Goal: Transaction & Acquisition: Purchase product/service

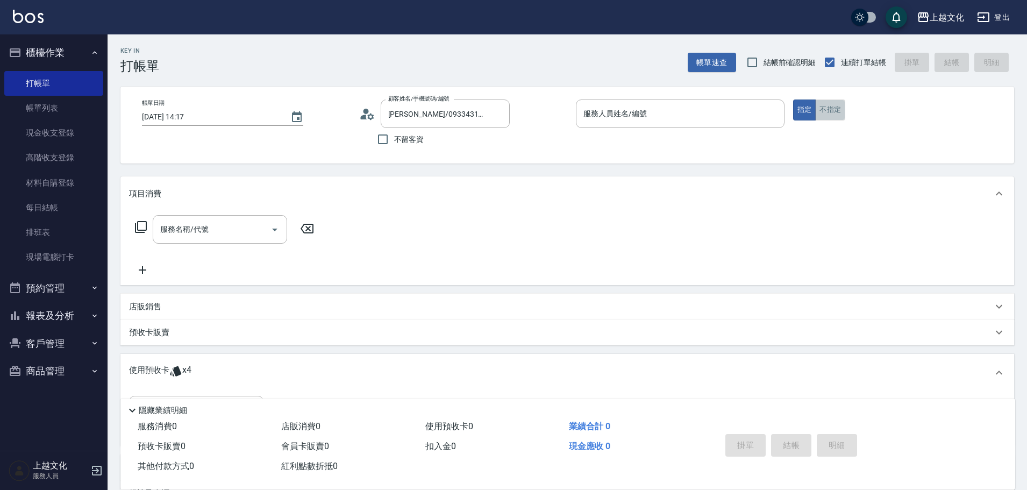
click at [826, 116] on button "不指定" at bounding box center [830, 109] width 30 height 21
click at [384, 140] on input "不留客資" at bounding box center [383, 139] width 23 height 23
checkbox input "true"
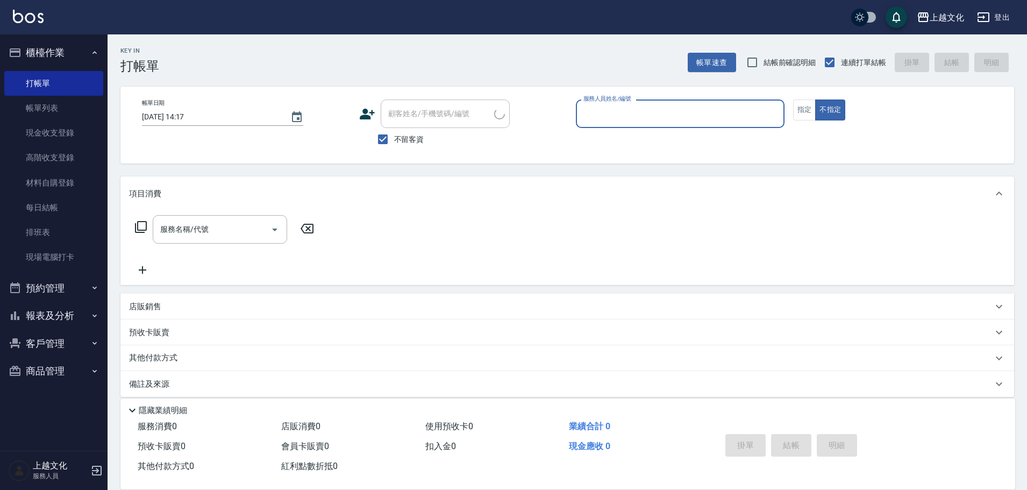
click at [631, 113] on input "服務人員姓名/編號" at bounding box center [680, 113] width 199 height 19
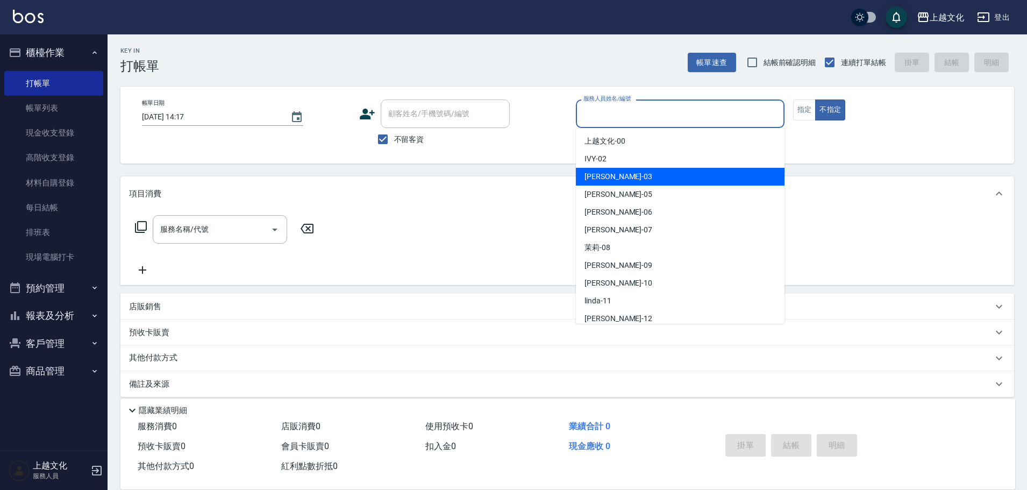
click at [638, 173] on div "[PERSON_NAME] -03" at bounding box center [680, 177] width 209 height 18
type input "[PERSON_NAME]-03"
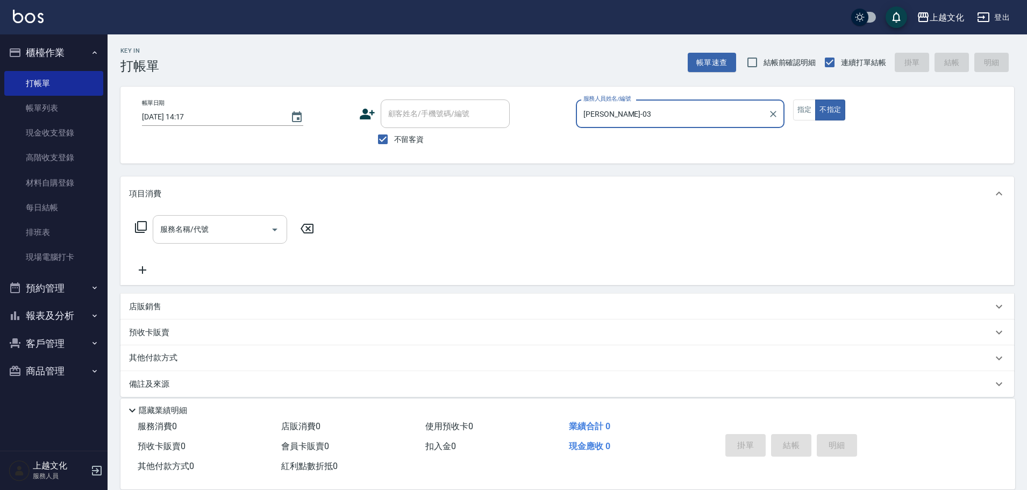
click at [281, 231] on icon "Open" at bounding box center [274, 229] width 13 height 13
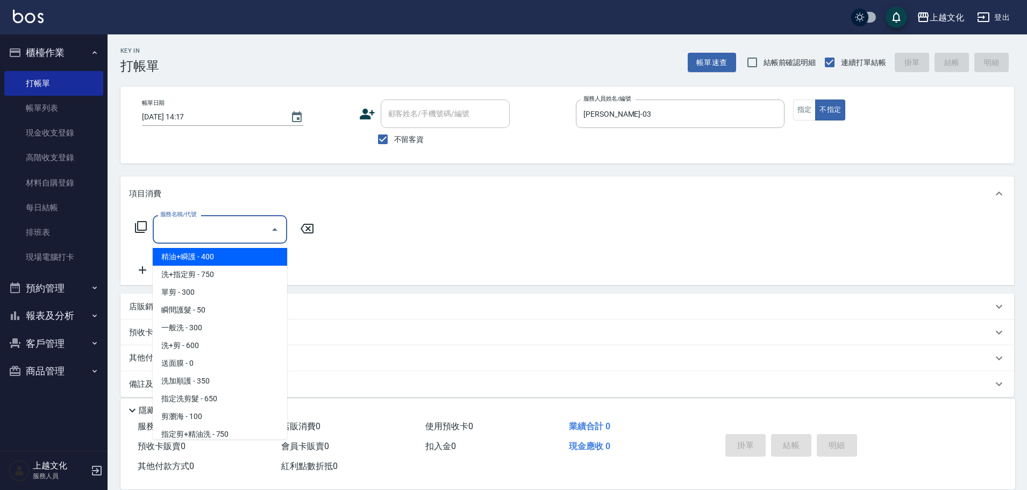
click at [244, 256] on span "精油+瞬護 - 400" at bounding box center [220, 257] width 134 height 18
type input "精油+瞬護(101)"
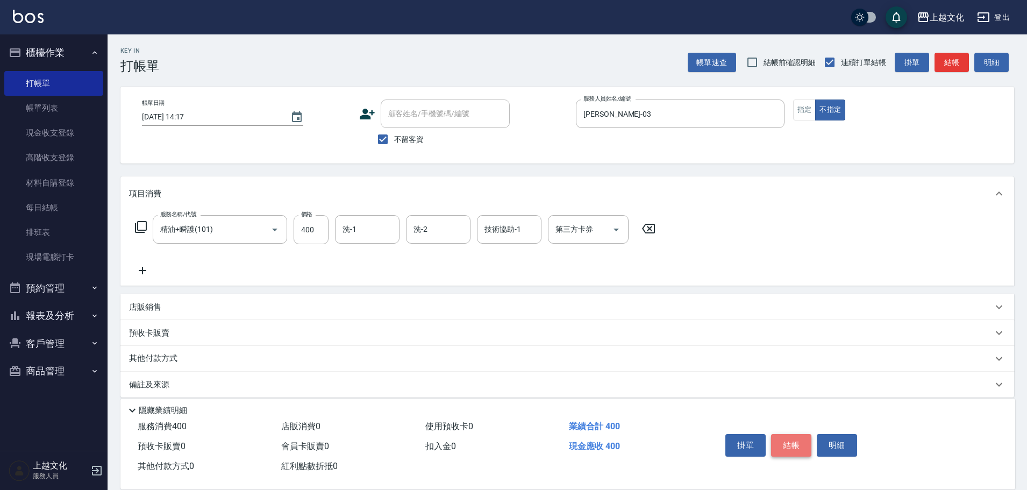
click at [780, 437] on button "結帳" at bounding box center [791, 445] width 40 height 23
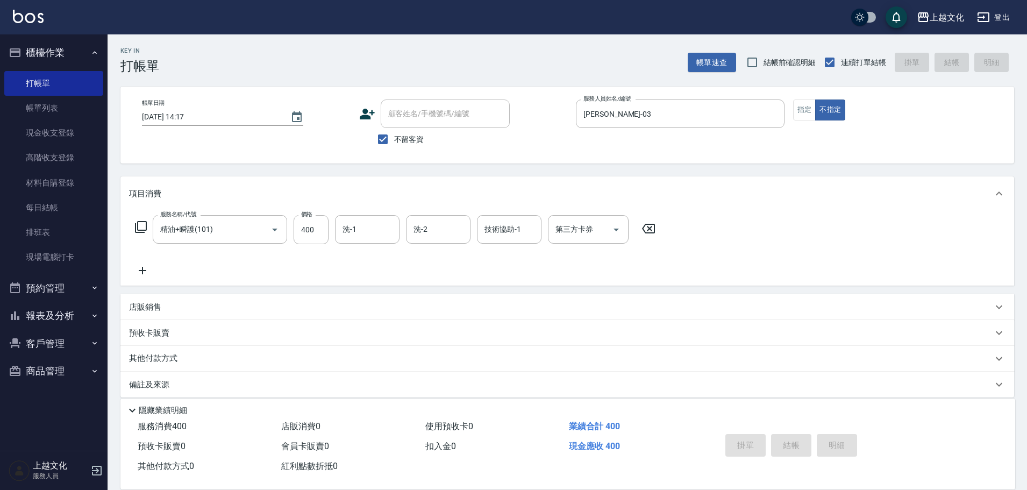
type input "[DATE] 15:30"
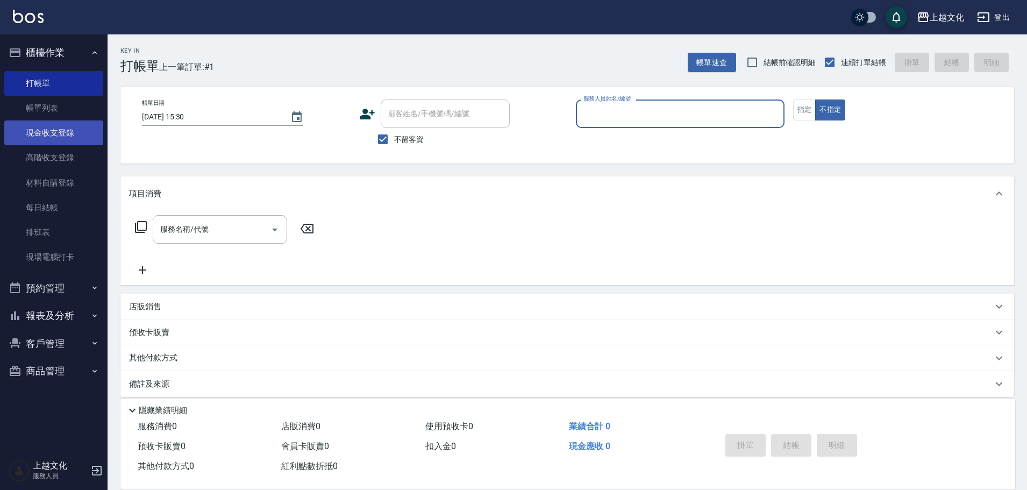
click at [62, 133] on link "現金收支登錄" at bounding box center [53, 132] width 99 height 25
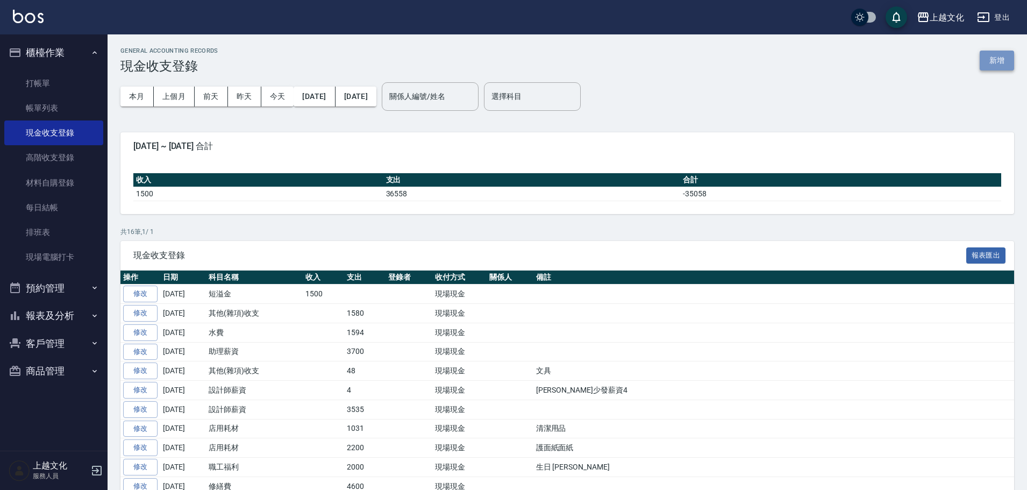
click at [997, 53] on button "新增" at bounding box center [997, 61] width 34 height 20
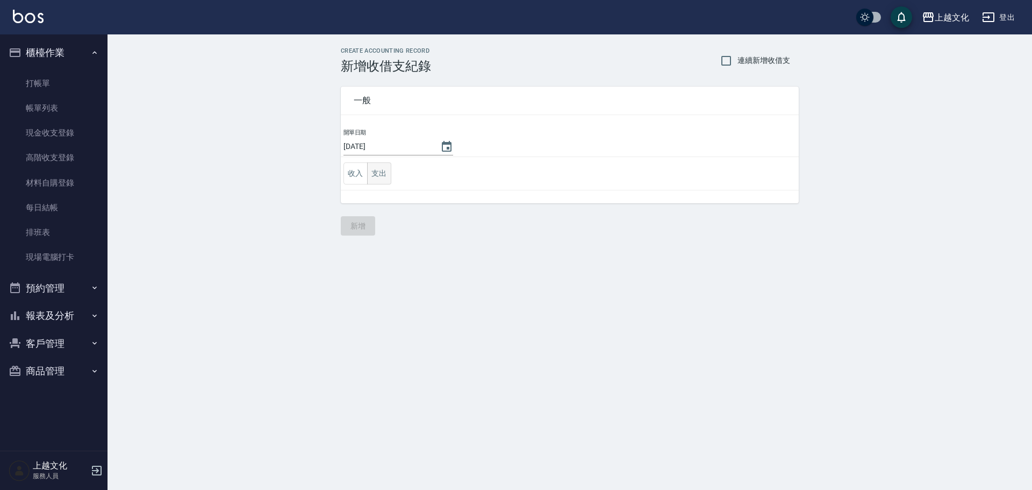
click at [380, 169] on button "支出" at bounding box center [379, 173] width 24 height 22
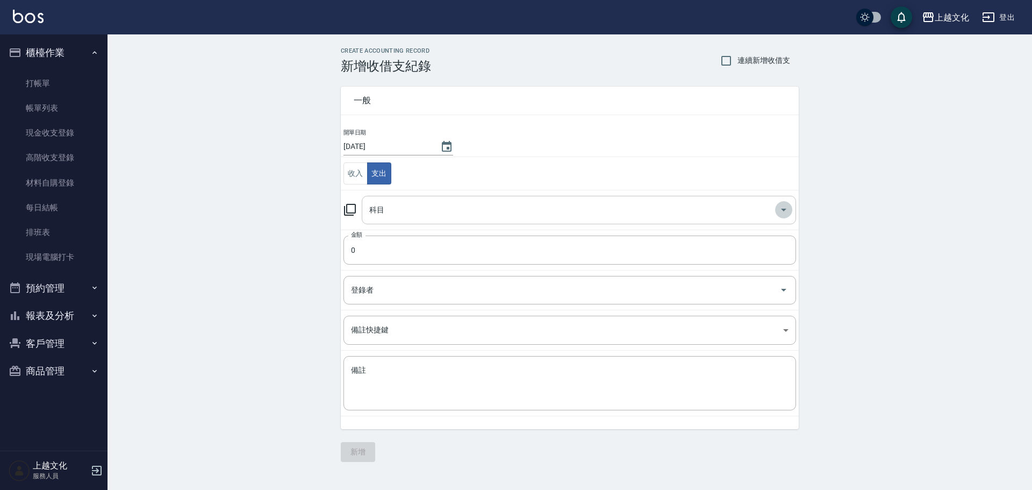
click at [782, 211] on icon "Open" at bounding box center [783, 209] width 13 height 13
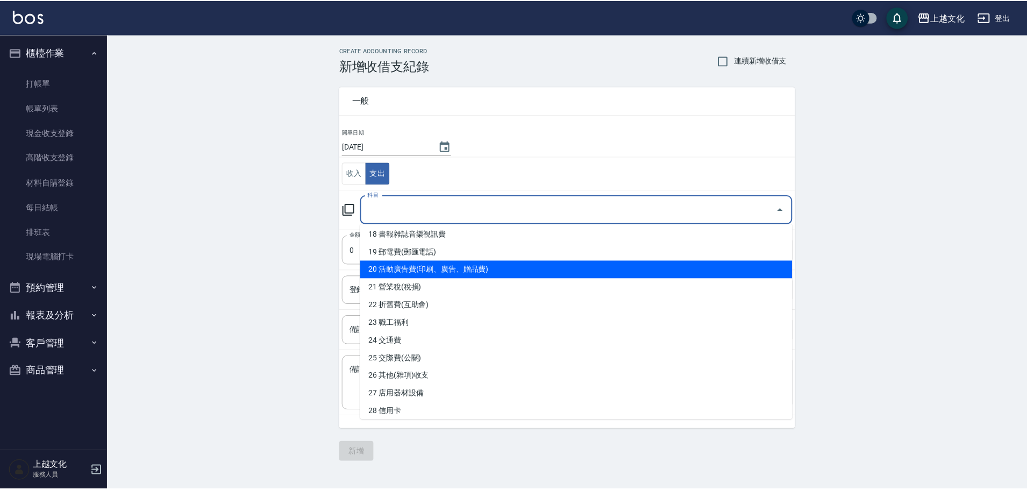
scroll to position [376, 0]
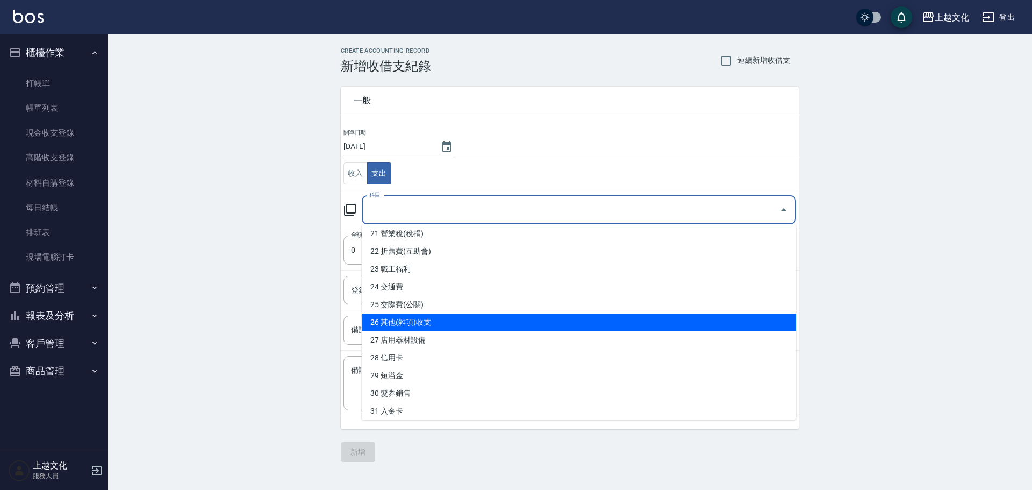
click at [585, 327] on li "26 其他(雜項)收支" at bounding box center [579, 322] width 434 height 18
type input "26 其他(雜項)收支"
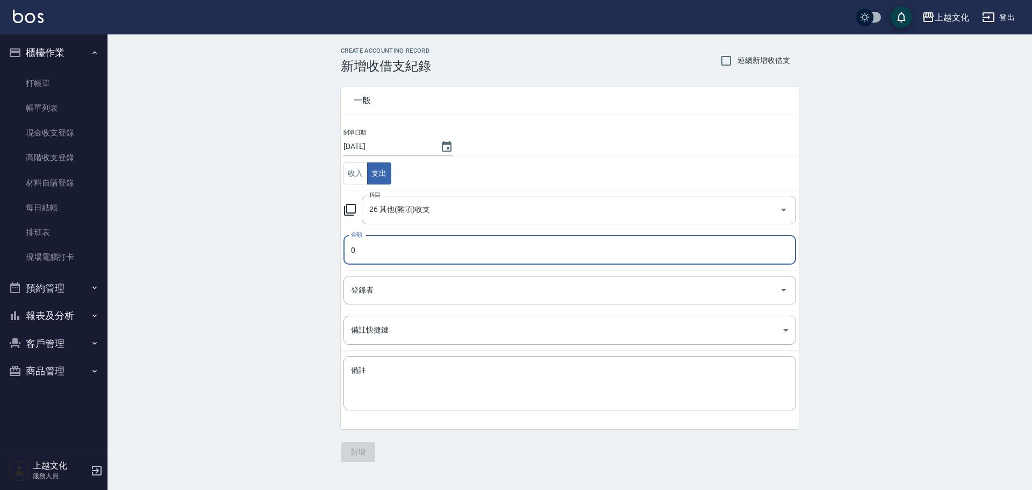
click at [345, 249] on input "0" at bounding box center [570, 250] width 453 height 29
click at [379, 250] on input "1520" at bounding box center [570, 250] width 453 height 29
type input "152"
click at [358, 451] on button "新增" at bounding box center [358, 452] width 34 height 20
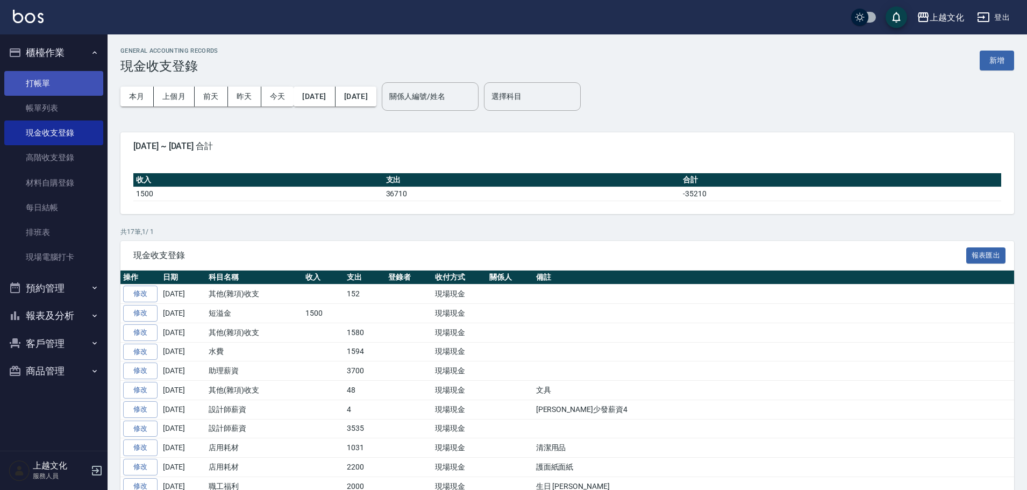
click at [59, 74] on link "打帳單" at bounding box center [53, 83] width 99 height 25
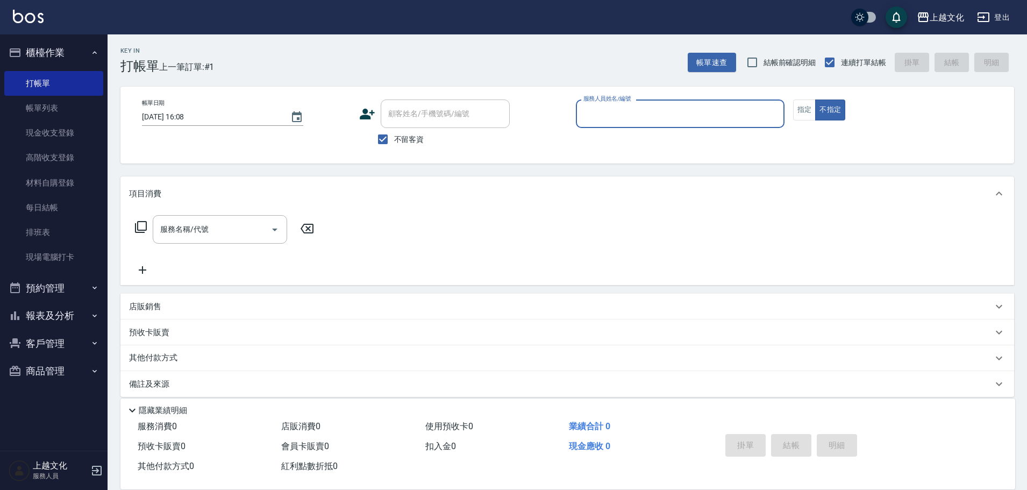
click at [702, 121] on input "服務人員姓名/編號" at bounding box center [680, 113] width 199 height 19
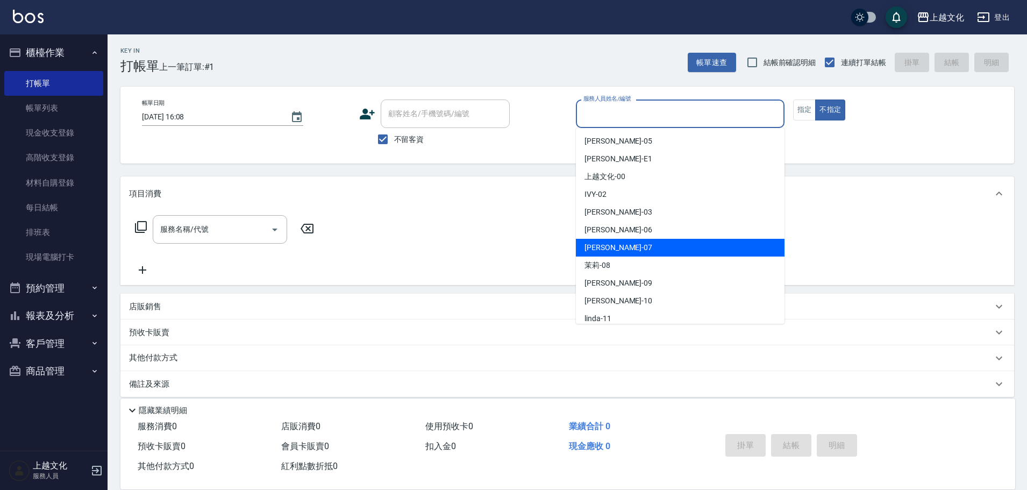
click at [704, 251] on div "[PERSON_NAME] -07" at bounding box center [680, 248] width 209 height 18
type input "[PERSON_NAME]-07"
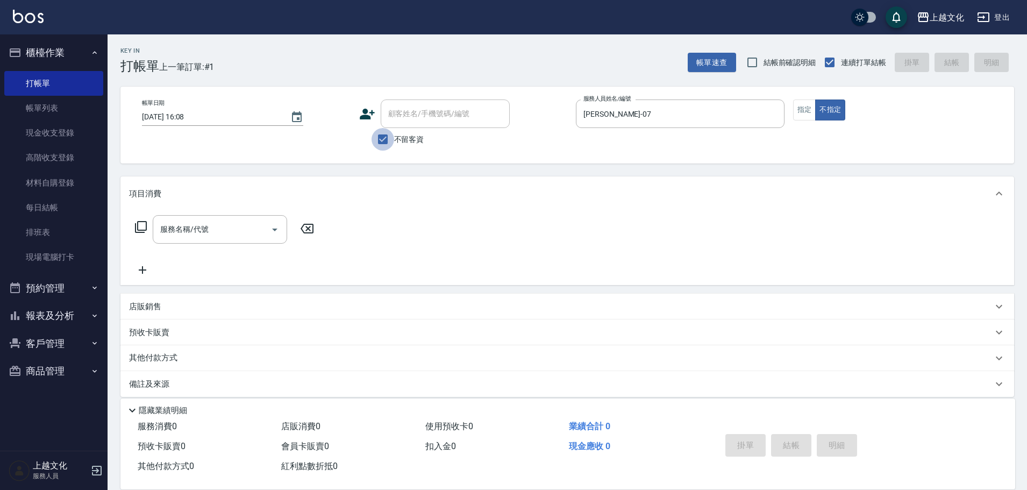
click at [382, 139] on input "不留客資" at bounding box center [383, 139] width 23 height 23
checkbox input "false"
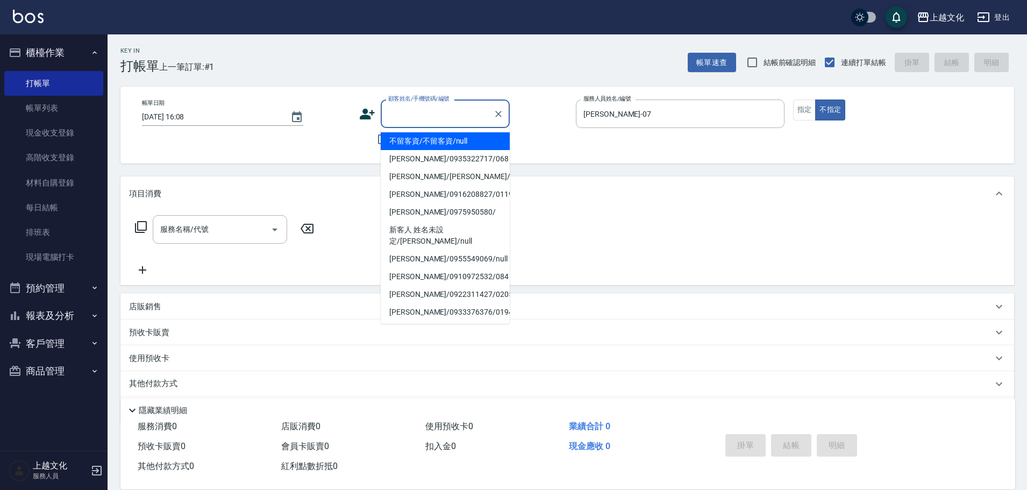
click at [419, 107] on input "顧客姓名/手機號碼/編號" at bounding box center [437, 113] width 103 height 19
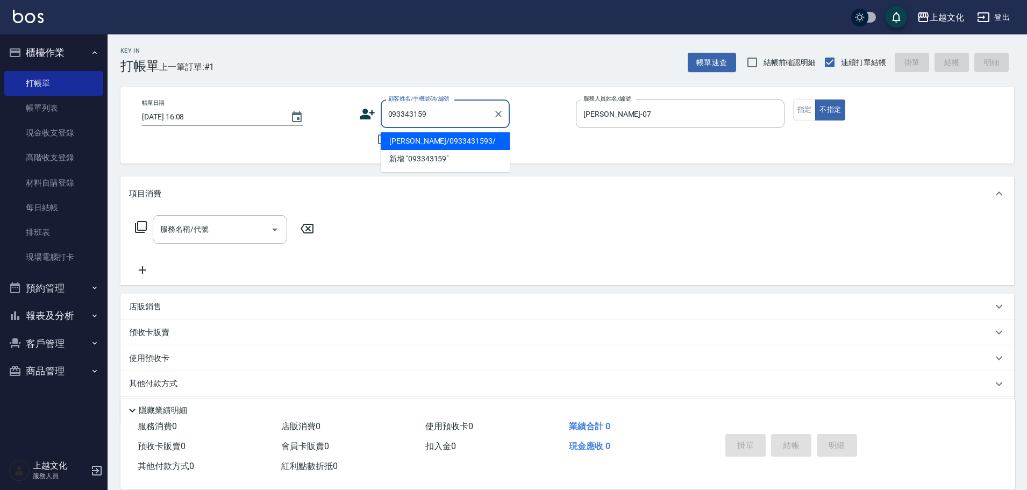
click at [438, 139] on li "[PERSON_NAME]/0933431593/" at bounding box center [445, 141] width 129 height 18
type input "[PERSON_NAME]/0933431593/"
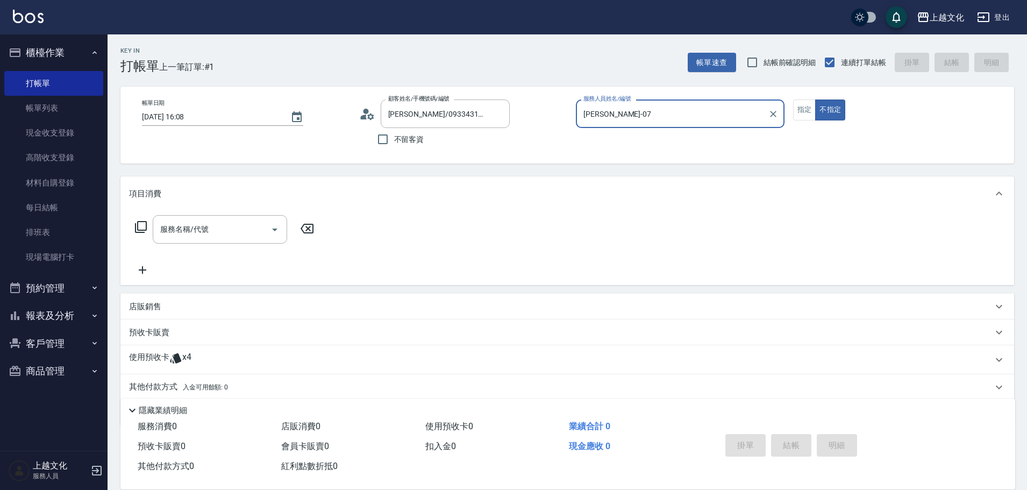
click at [202, 366] on div "使用預收卡 x4" at bounding box center [561, 360] width 864 height 16
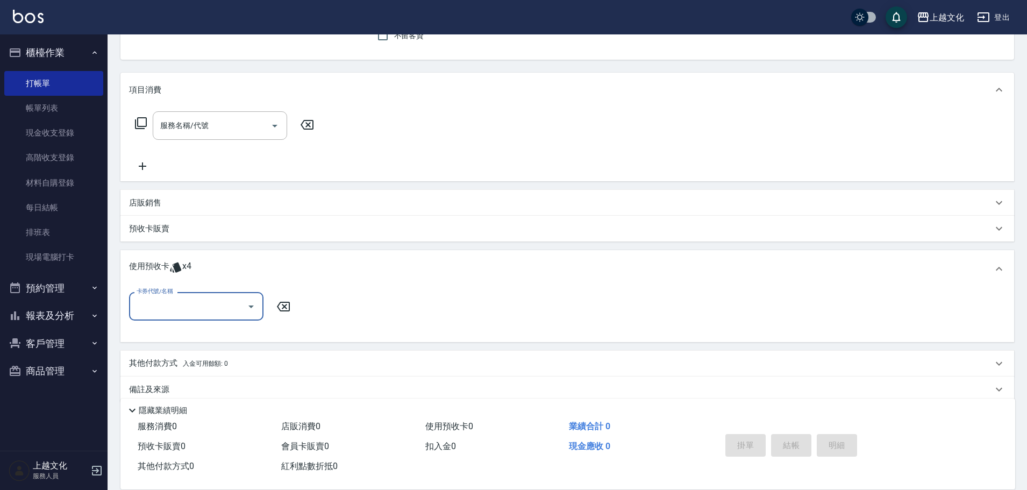
scroll to position [108, 0]
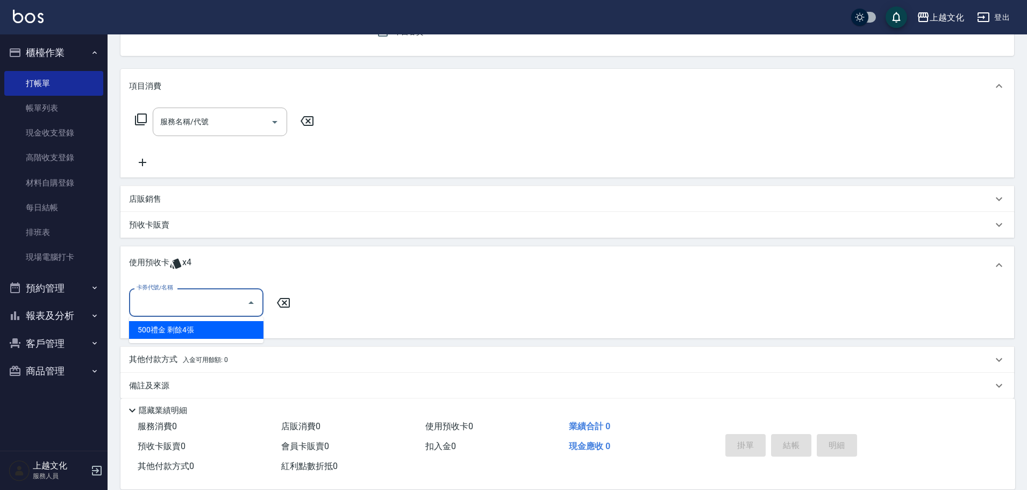
click at [168, 294] on input "卡券代號/名稱" at bounding box center [188, 302] width 109 height 19
click at [208, 331] on div "500禮金 剩餘4張" at bounding box center [196, 330] width 134 height 18
type input "500禮金"
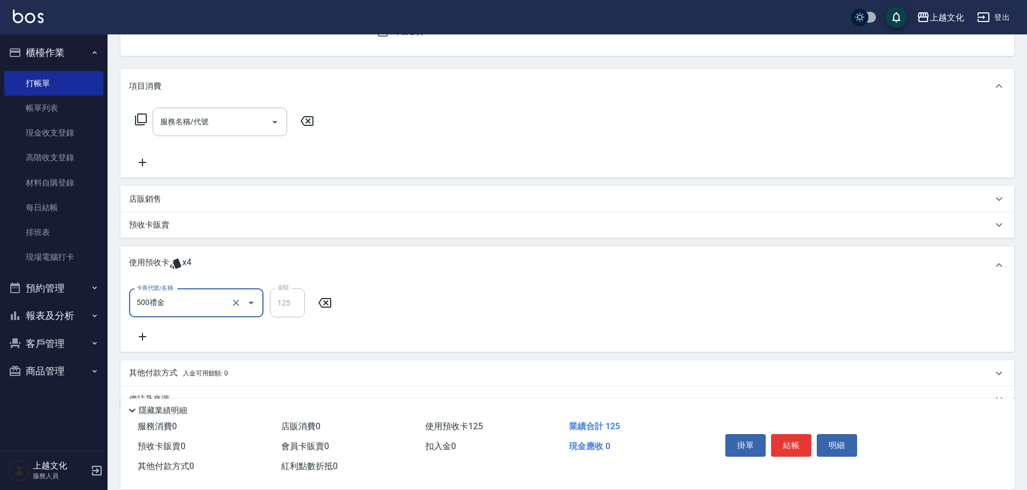
click at [252, 305] on icon "Open" at bounding box center [251, 302] width 13 height 13
click at [208, 329] on div "500禮金 剩餘4張" at bounding box center [196, 331] width 134 height 18
click at [248, 301] on icon "Open" at bounding box center [251, 302] width 13 height 13
click at [177, 331] on div "500禮金 剩餘4張" at bounding box center [196, 331] width 134 height 18
click at [144, 337] on icon at bounding box center [143, 337] width 8 height 8
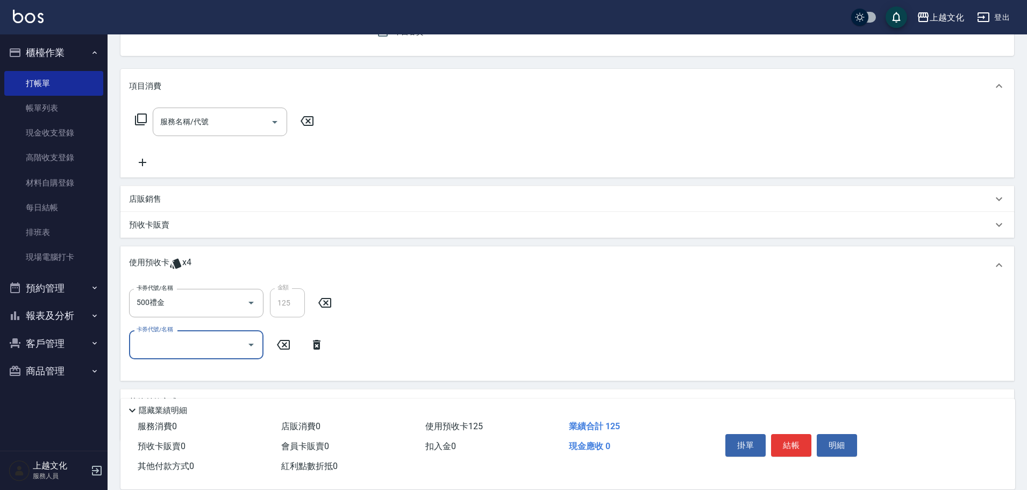
click at [247, 343] on icon "Open" at bounding box center [251, 344] width 13 height 13
click at [173, 372] on div "500禮金 剩餘3張" at bounding box center [196, 372] width 134 height 18
type input "500禮金"
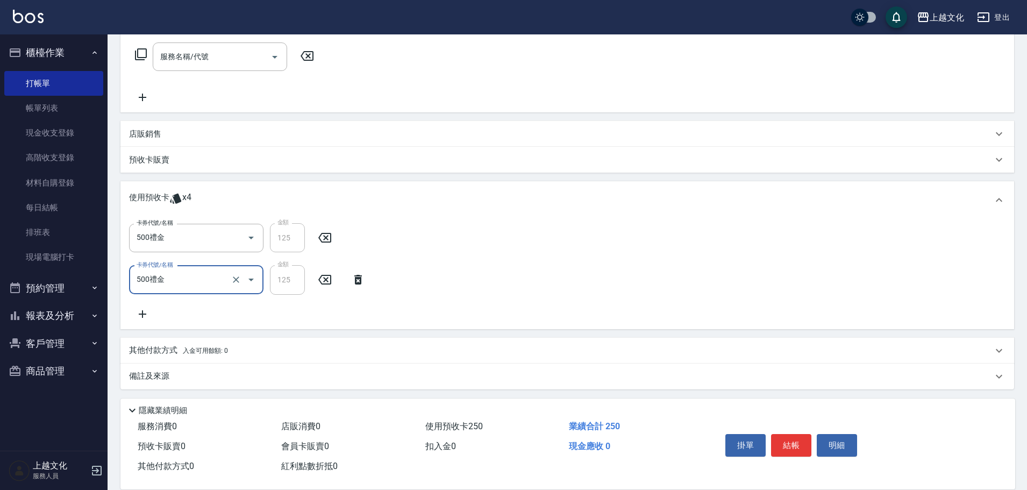
scroll to position [175, 0]
click at [143, 311] on icon at bounding box center [143, 312] width 8 height 8
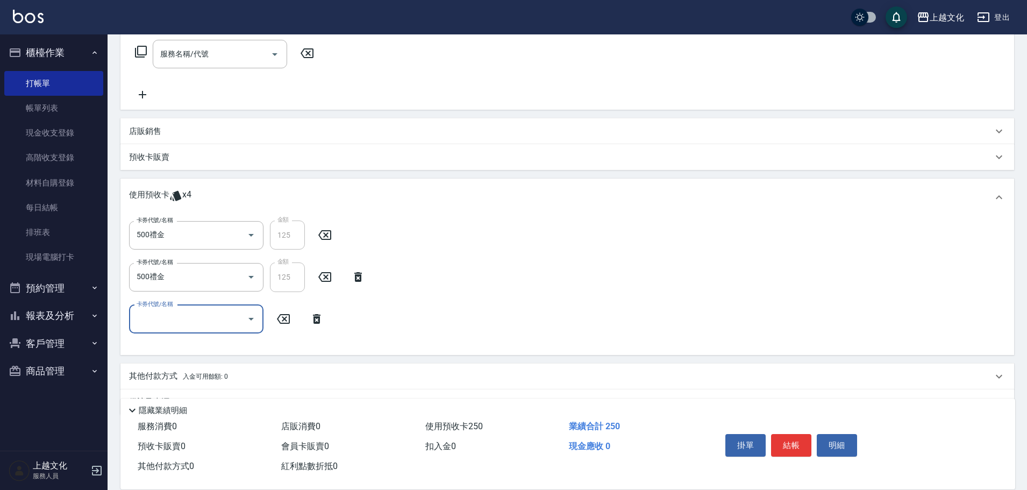
click at [252, 318] on icon "Open" at bounding box center [250, 319] width 5 height 3
click at [183, 347] on div "500禮金 剩餘2張" at bounding box center [196, 347] width 134 height 18
type input "500禮金"
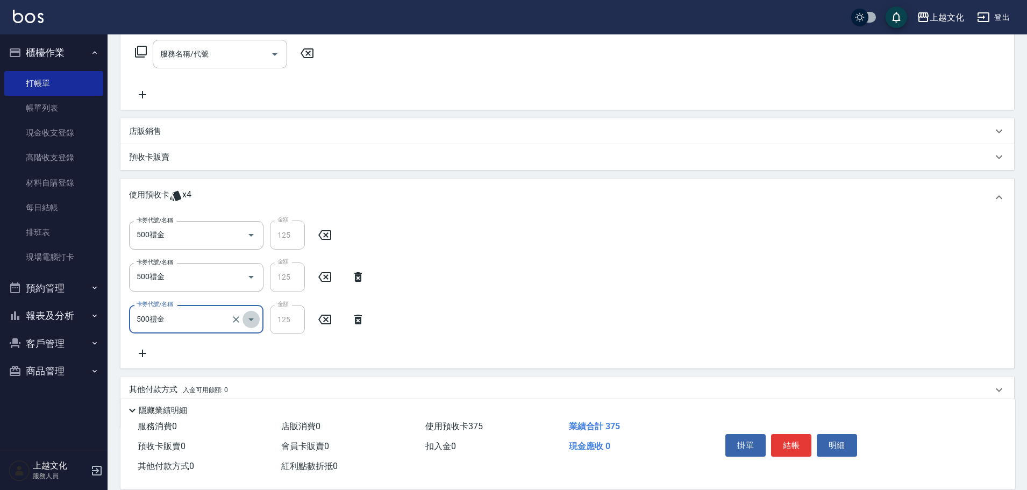
click at [249, 320] on icon "Open" at bounding box center [251, 319] width 13 height 13
click at [181, 346] on div "500禮金 剩餘2張" at bounding box center [196, 347] width 134 height 18
click at [252, 318] on icon "Open" at bounding box center [250, 319] width 5 height 3
click at [312, 343] on div "卡券代號/名稱 500禮金 卡券代號/名稱 金額 125 金額 卡券代號/名稱 500禮金 卡券代號/名稱 金額 125 金額 卡券代號/名稱 500禮金 卡…" at bounding box center [567, 289] width 876 height 139
click at [143, 352] on icon at bounding box center [143, 353] width 8 height 8
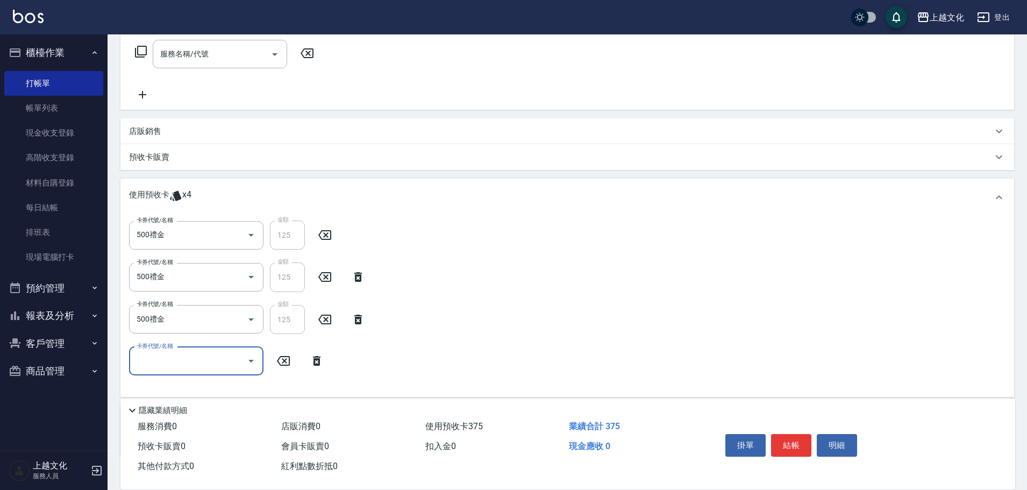
click at [247, 360] on icon "Open" at bounding box center [251, 360] width 13 height 13
click at [201, 386] on div "500禮金 剩餘1張" at bounding box center [196, 389] width 134 height 18
type input "500禮金"
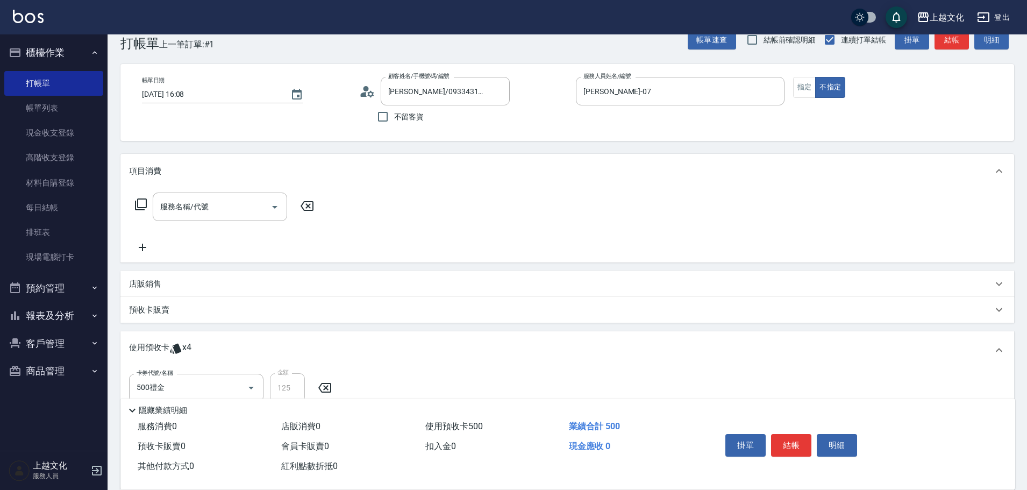
scroll to position [0, 0]
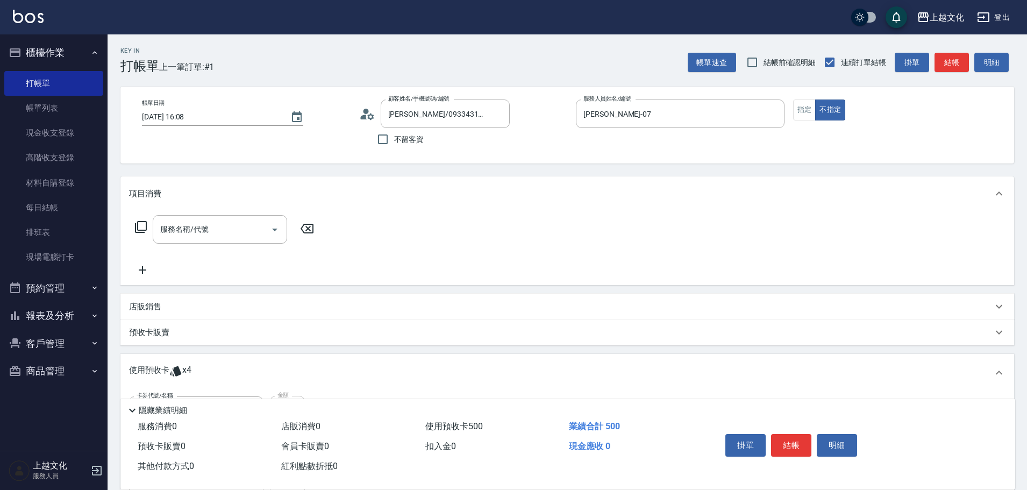
click at [139, 225] on icon at bounding box center [140, 226] width 13 height 13
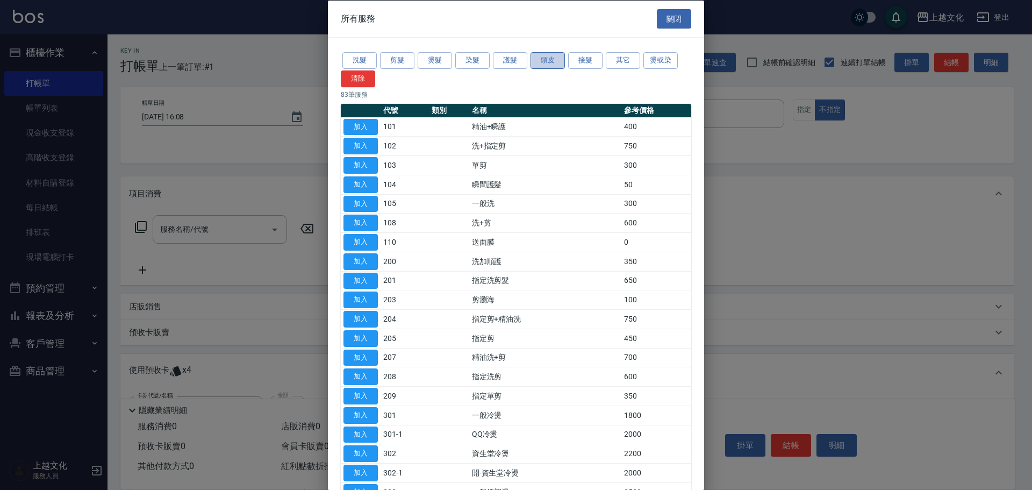
click at [550, 58] on button "頭皮" at bounding box center [548, 60] width 34 height 17
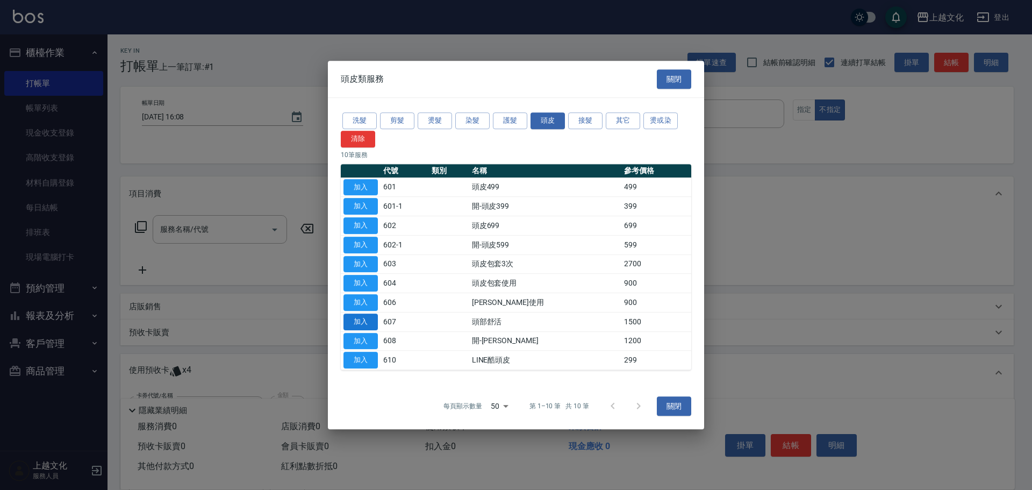
click at [362, 317] on button "加入" at bounding box center [361, 321] width 34 height 17
type input "頭部舒活(607)"
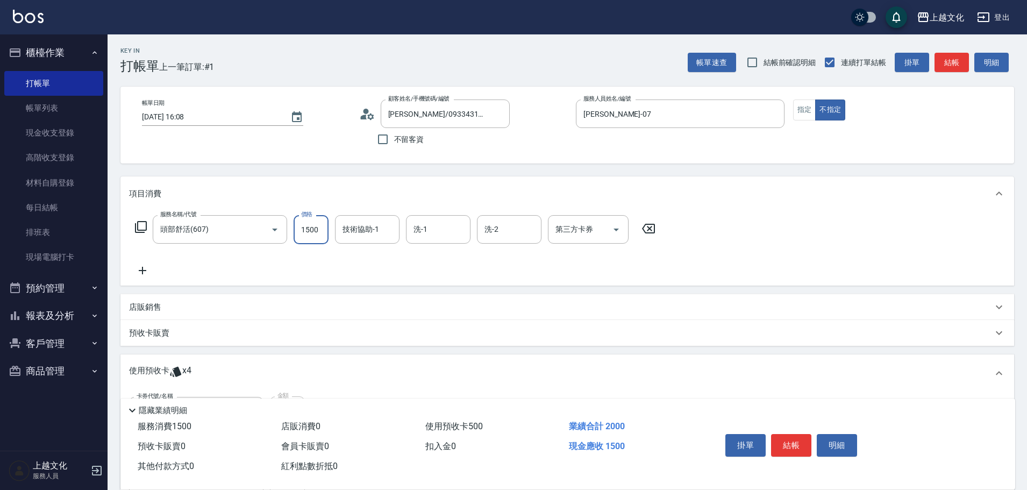
click at [320, 225] on input "1500" at bounding box center [311, 229] width 35 height 29
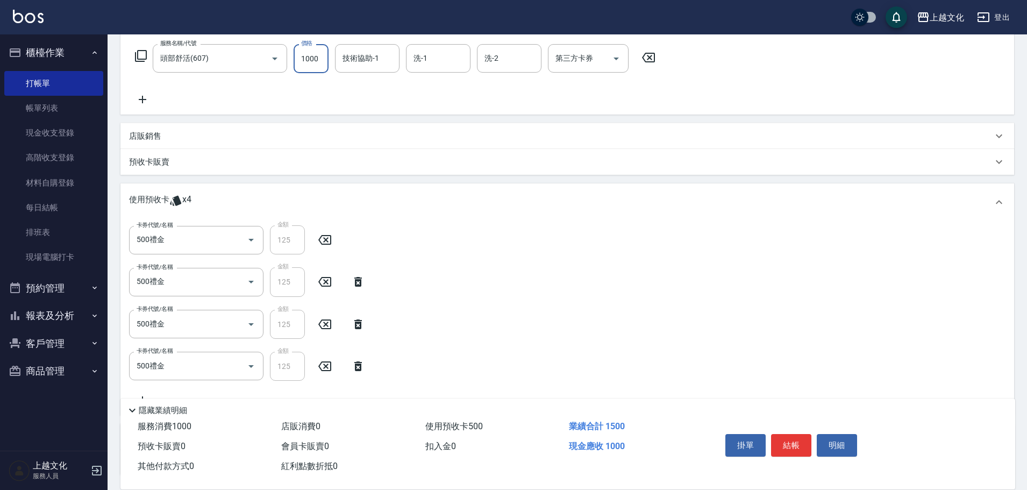
scroll to position [152, 0]
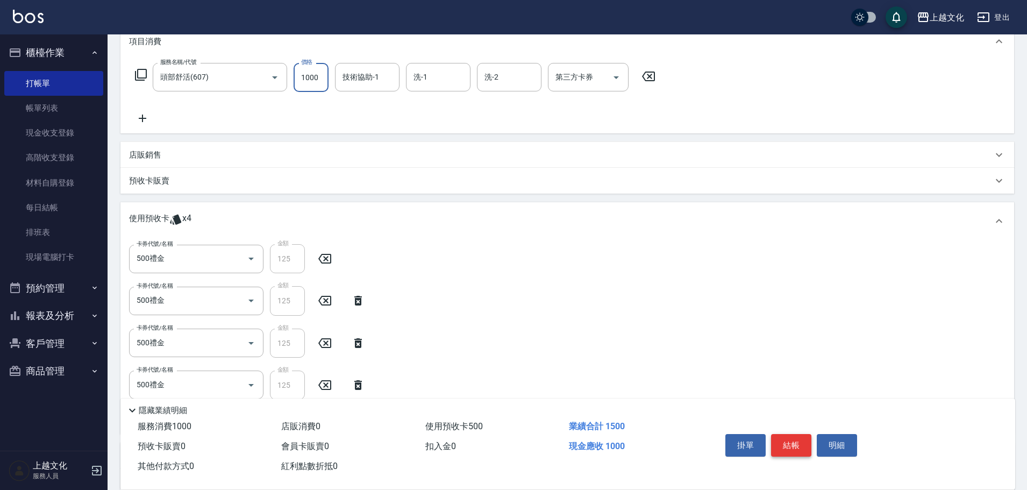
type input "1000"
click at [789, 441] on button "結帳" at bounding box center [791, 445] width 40 height 23
type input "[DATE] 16:10"
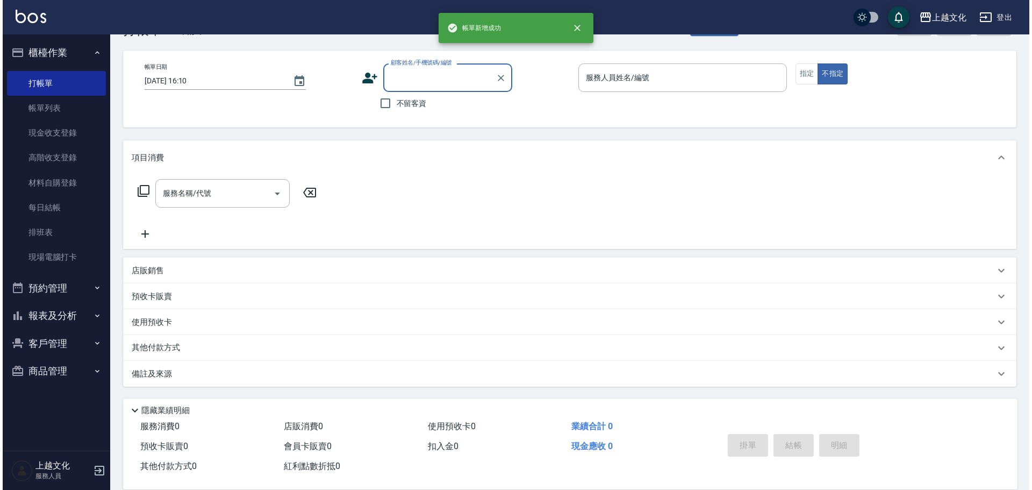
scroll to position [0, 0]
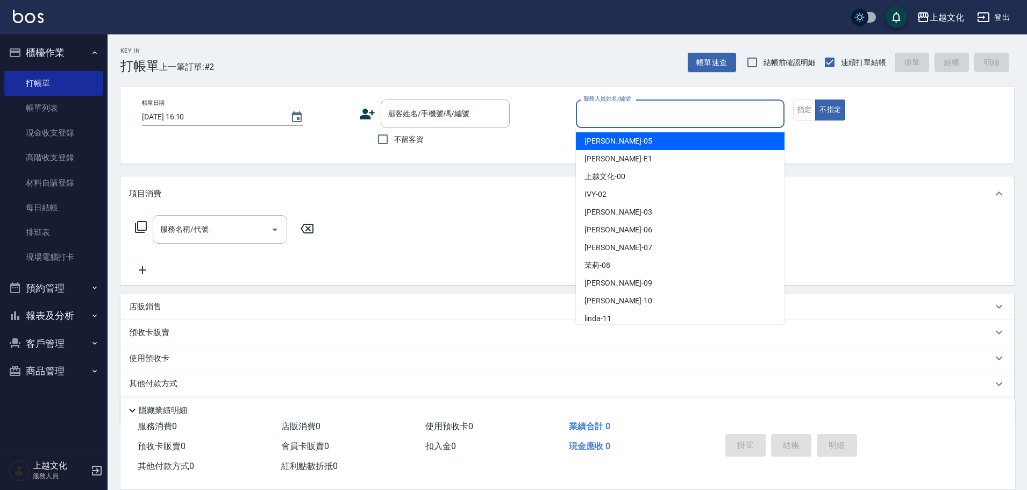
click at [703, 117] on input "服務人員姓名/編號" at bounding box center [680, 113] width 199 height 19
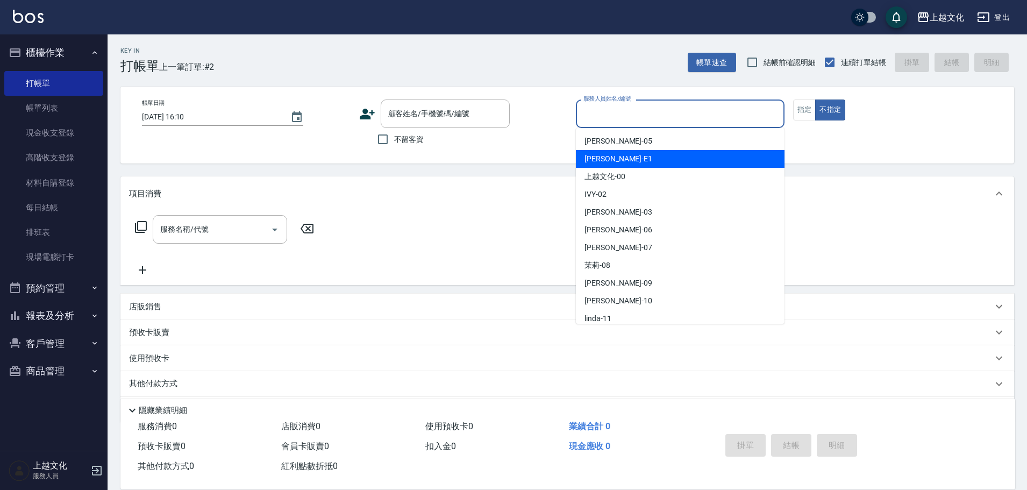
click at [670, 159] on div "Emma -E1" at bounding box center [680, 159] width 209 height 18
type input "Emma-E1"
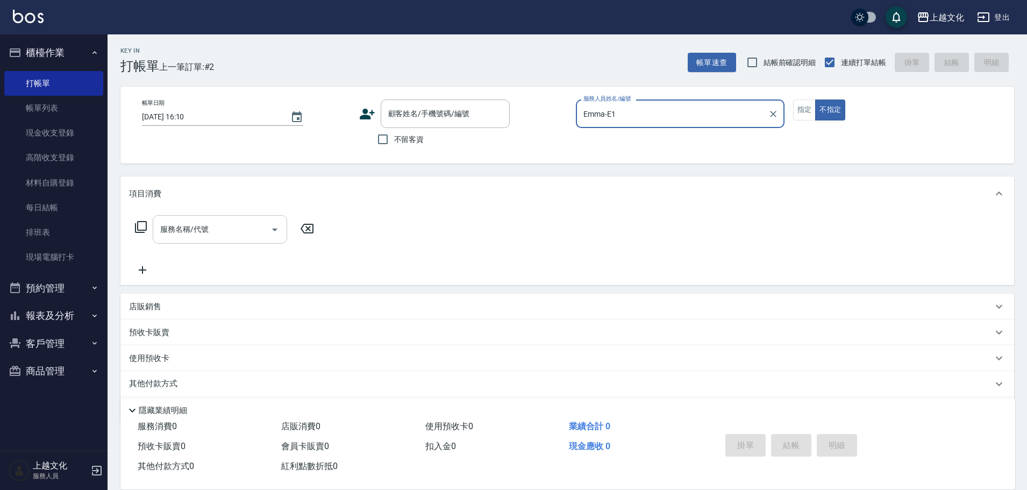
click at [275, 235] on icon "Open" at bounding box center [274, 229] width 13 height 13
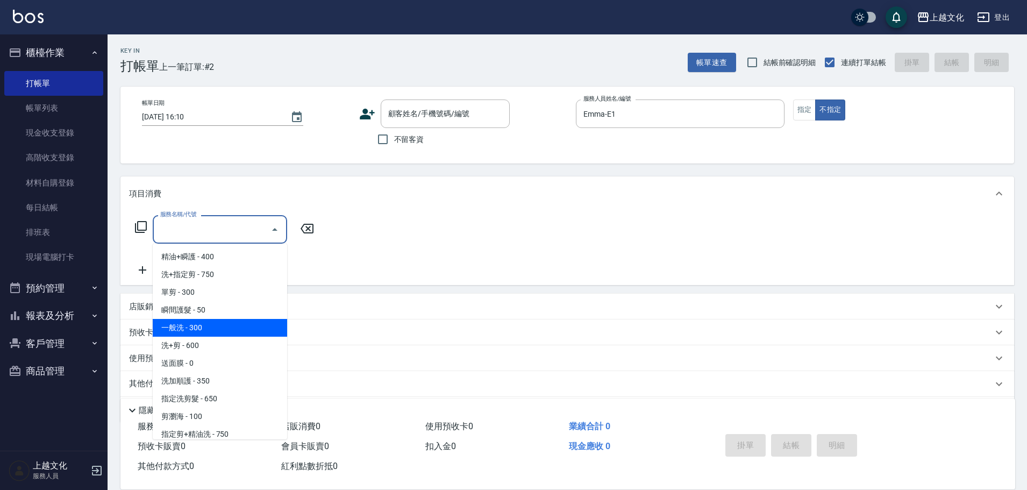
click at [244, 336] on span "一般洗 - 300" at bounding box center [220, 328] width 134 height 18
type input "一般洗(105)"
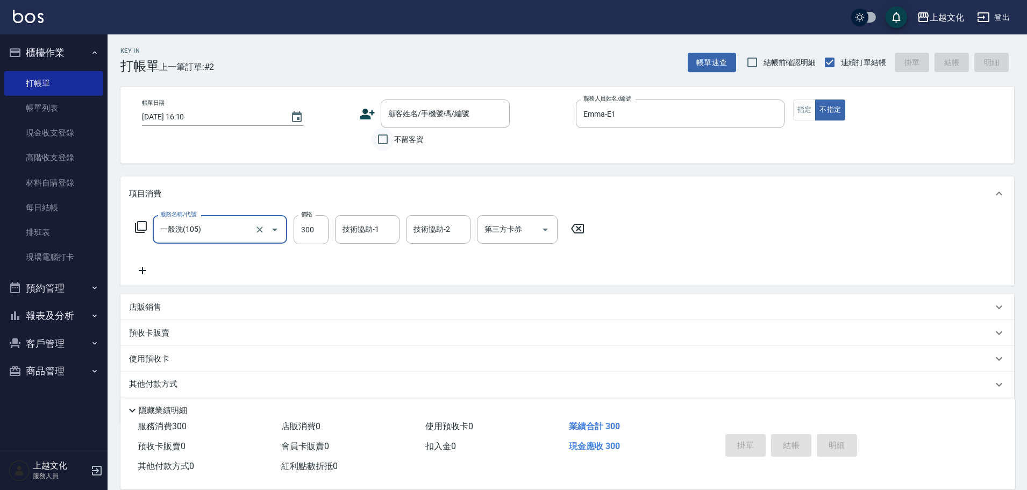
click at [378, 139] on input "不留客資" at bounding box center [383, 139] width 23 height 23
checkbox input "true"
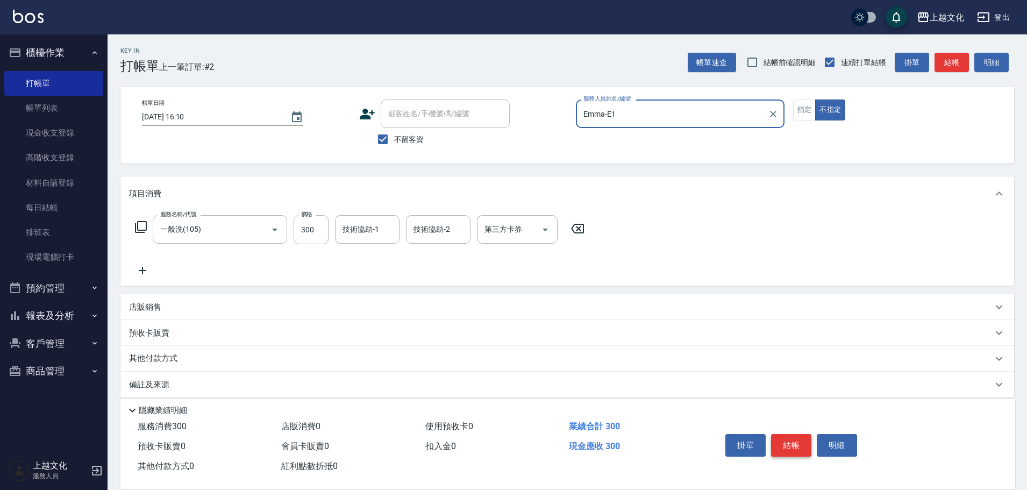
click at [794, 440] on button "結帳" at bounding box center [791, 445] width 40 height 23
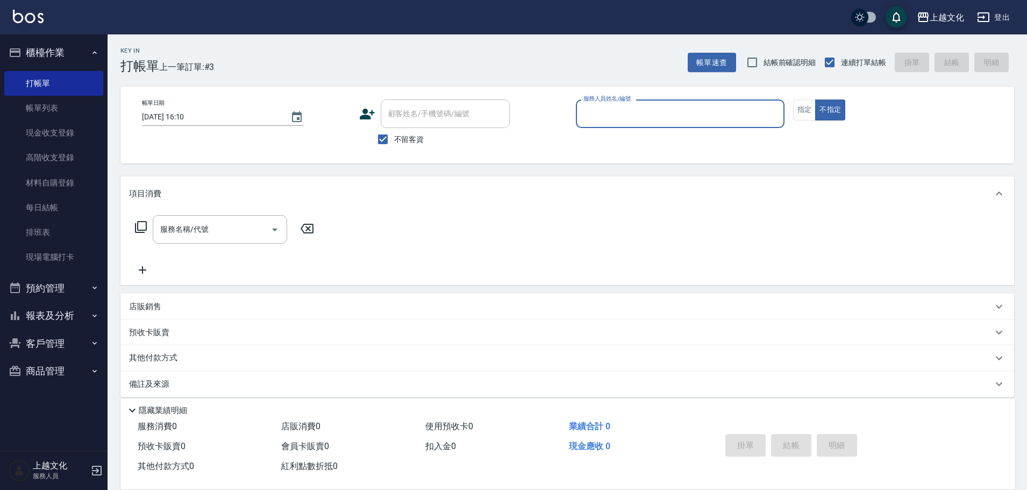
click at [675, 108] on input "服務人員姓名/編號" at bounding box center [680, 113] width 199 height 19
click at [655, 118] on input "服務人員姓名/編號" at bounding box center [680, 113] width 199 height 19
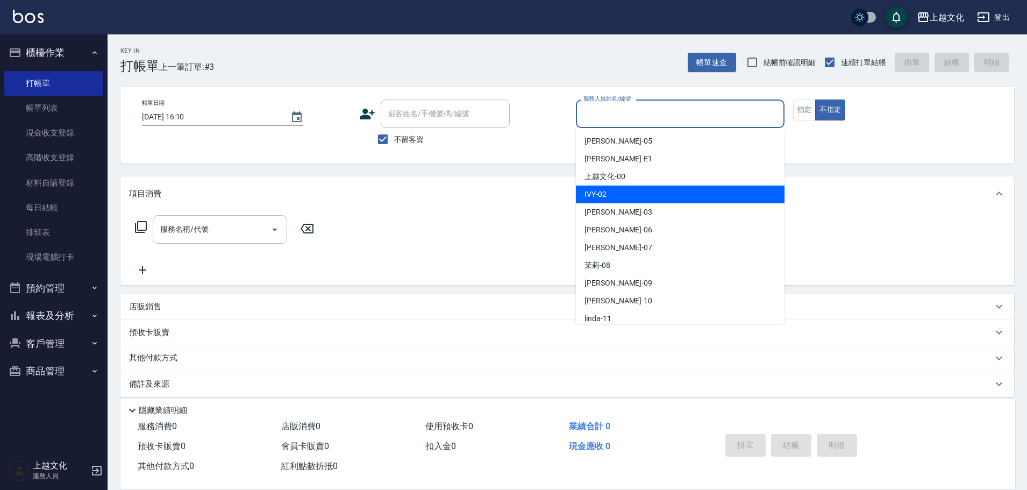
click at [639, 196] on div "IVY -02" at bounding box center [680, 194] width 209 height 18
type input "IVY-02"
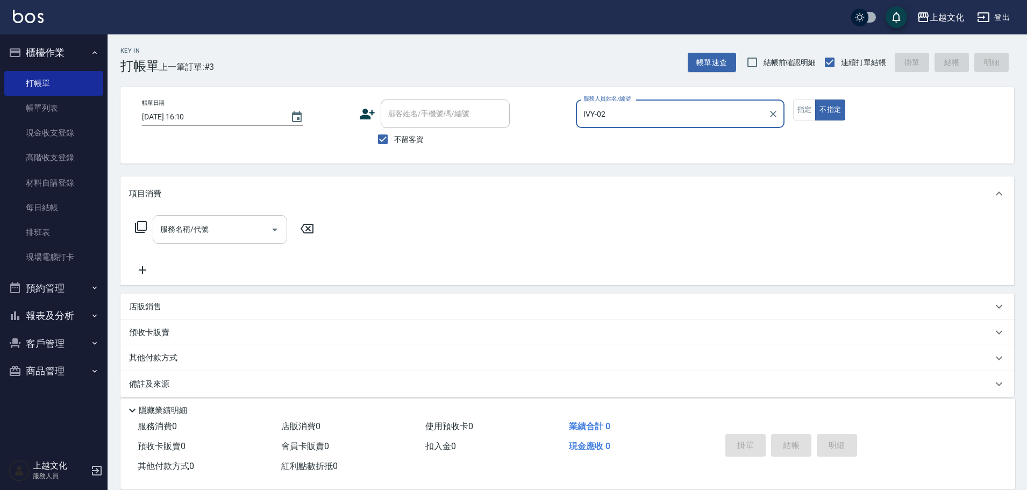
click at [276, 231] on icon "Open" at bounding box center [274, 229] width 13 height 13
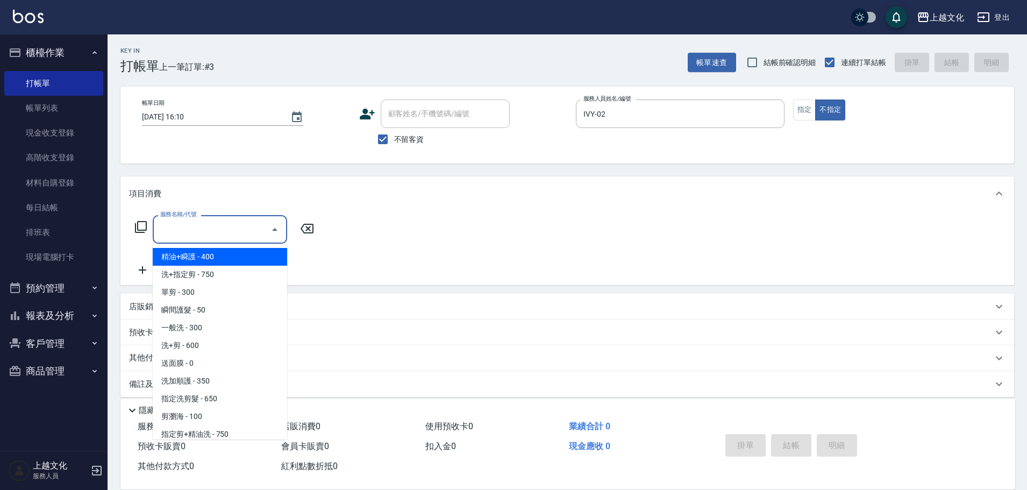
click at [240, 261] on span "精油+瞬護 - 400" at bounding box center [220, 257] width 134 height 18
click at [240, 261] on div "服務名稱/代號 服務名稱/代號" at bounding box center [224, 245] width 191 height 61
type input "精油+瞬護(101)"
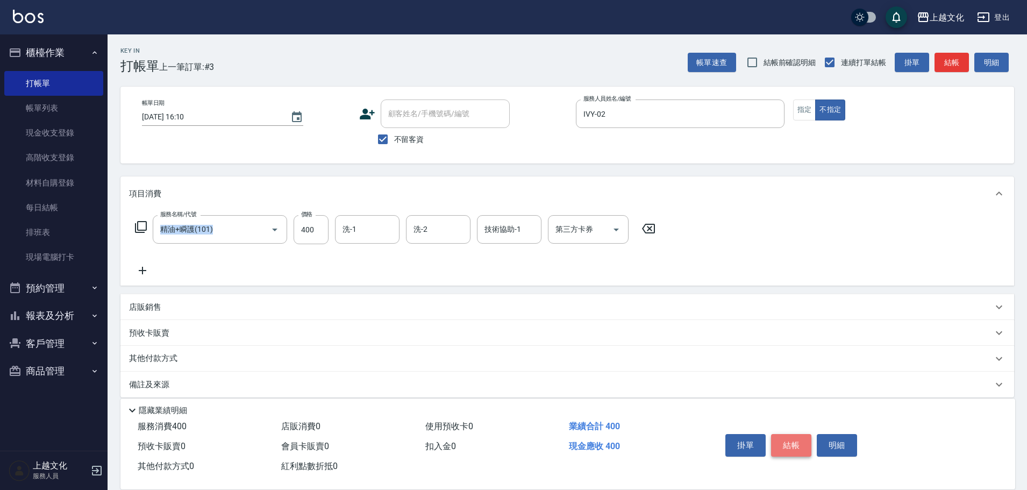
click at [780, 435] on button "結帳" at bounding box center [791, 445] width 40 height 23
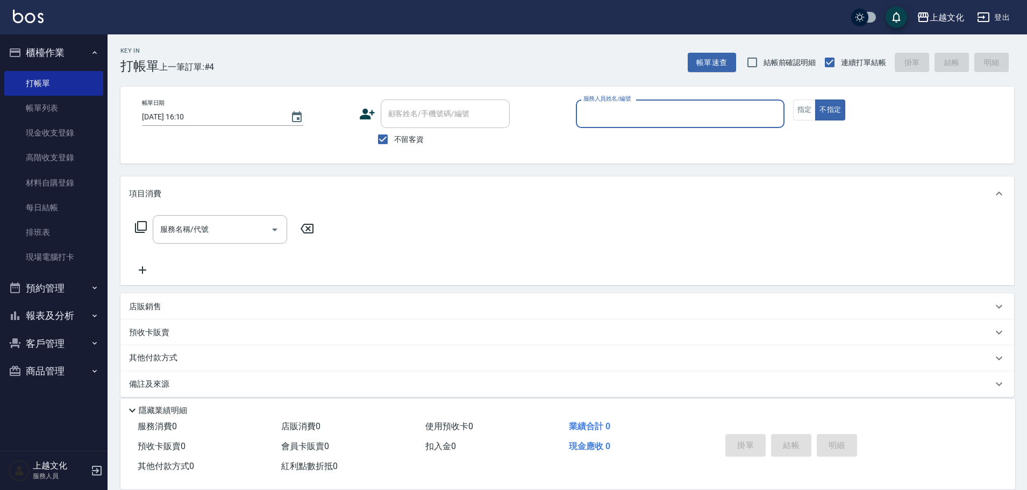
click at [737, 117] on input "服務人員姓名/編號" at bounding box center [680, 113] width 199 height 19
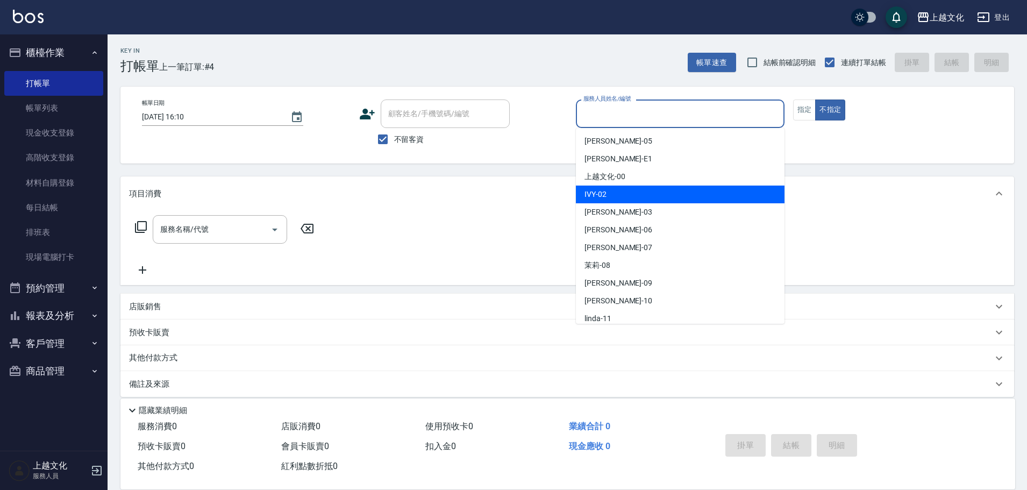
drag, startPoint x: 673, startPoint y: 198, endPoint x: 666, endPoint y: 195, distance: 7.5
click at [672, 198] on div "IVY -02" at bounding box center [680, 194] width 209 height 18
type input "IVY-02"
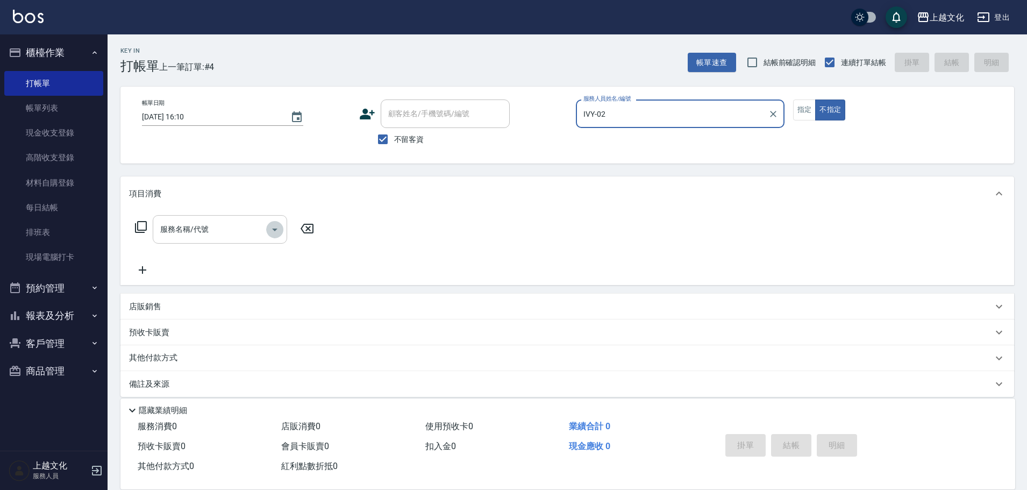
click at [275, 232] on icon "Open" at bounding box center [274, 229] width 13 height 13
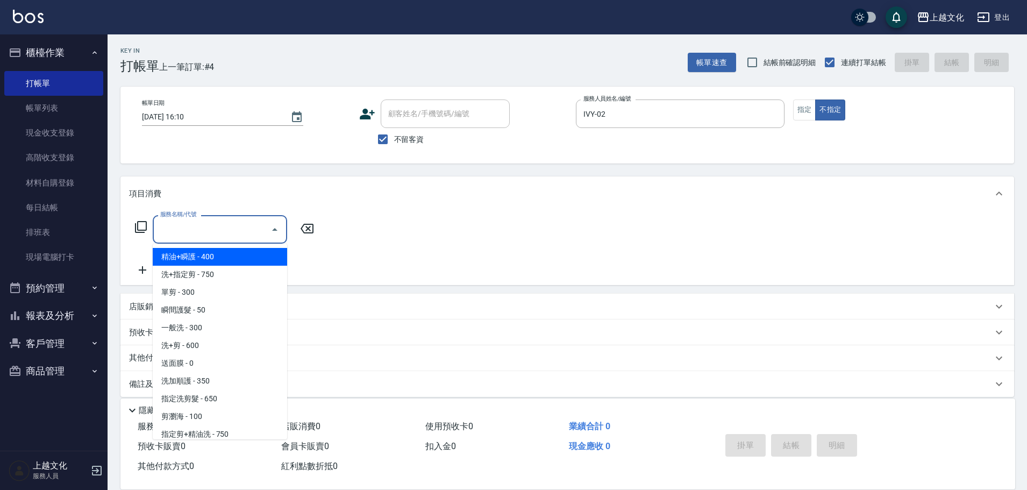
click at [238, 262] on span "精油+瞬護 - 400" at bounding box center [220, 257] width 134 height 18
click at [238, 262] on div "服務名稱/代號 服務名稱/代號" at bounding box center [224, 245] width 191 height 61
type input "精油+瞬護(101)"
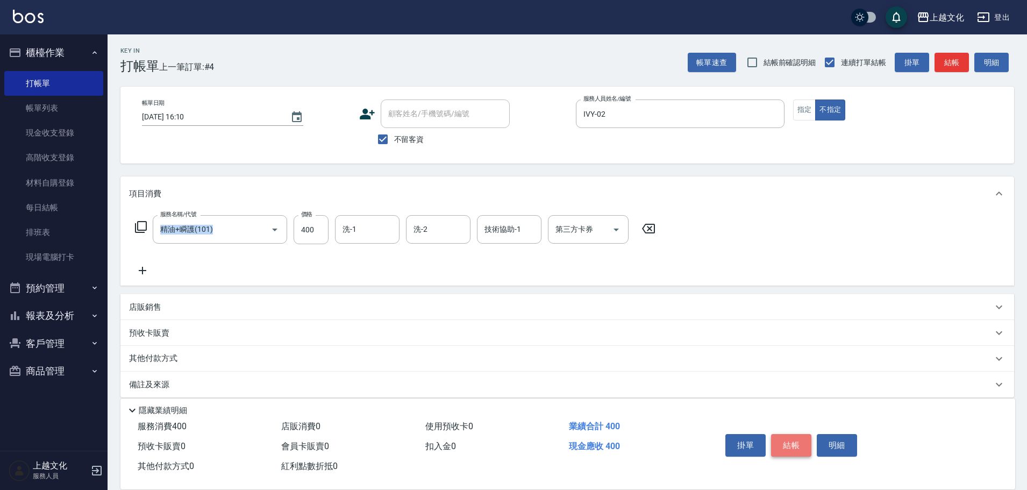
click at [787, 436] on button "結帳" at bounding box center [791, 445] width 40 height 23
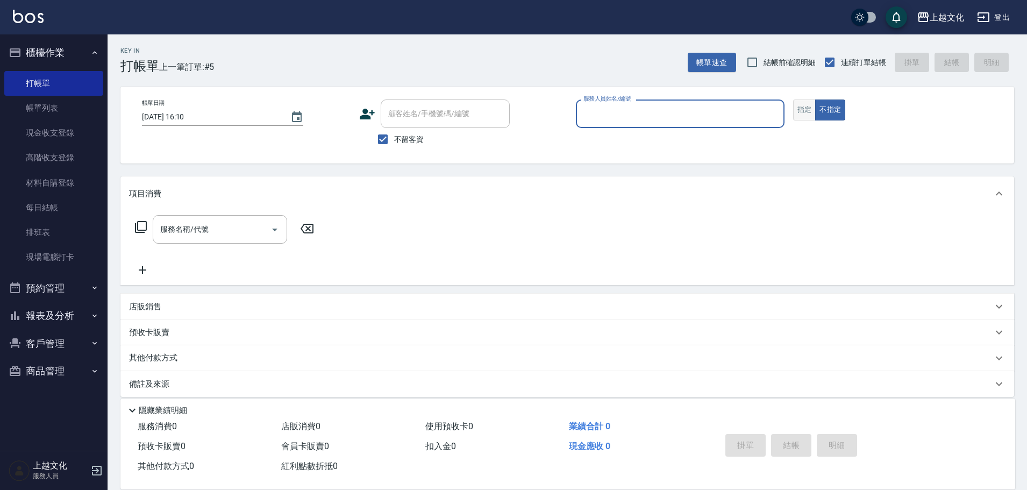
click at [805, 111] on button "指定" at bounding box center [804, 109] width 23 height 21
click at [693, 114] on input "服務人員姓名/編號" at bounding box center [680, 113] width 199 height 19
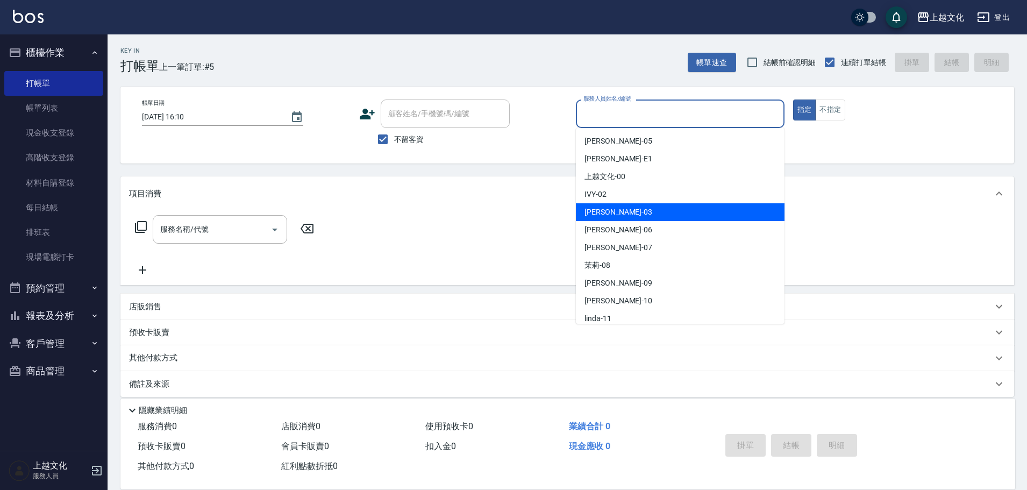
click at [652, 213] on div "[PERSON_NAME] -03" at bounding box center [680, 212] width 209 height 18
click at [652, 213] on div "服務名稱/代號 服務名稱/代號" at bounding box center [567, 248] width 894 height 74
type input "[PERSON_NAME]-03"
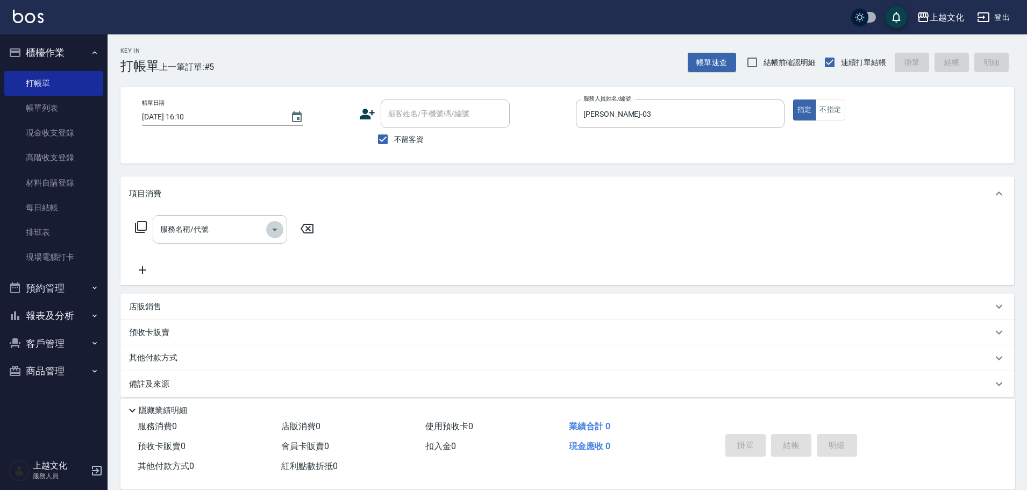
click at [271, 234] on icon "Open" at bounding box center [274, 229] width 13 height 13
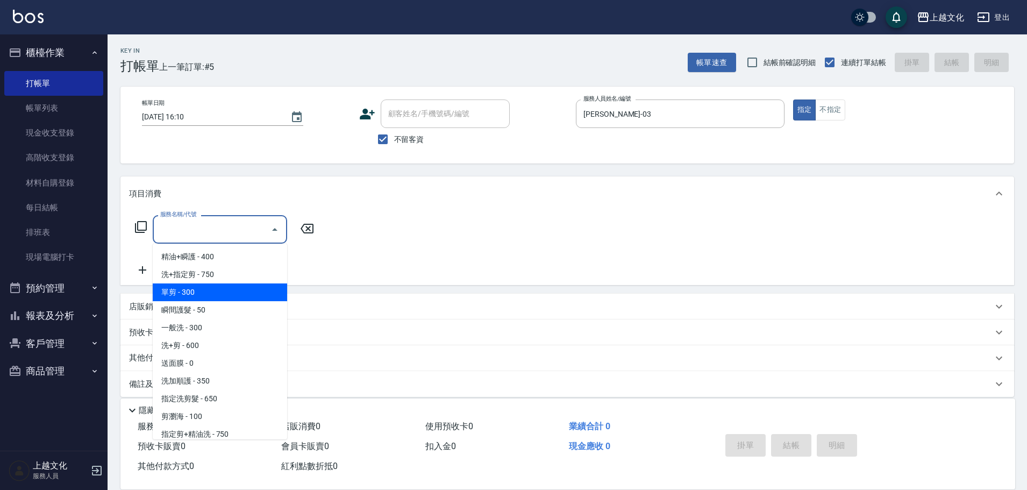
click at [219, 295] on span "單剪 - 300" at bounding box center [220, 292] width 134 height 18
type input "單剪(103)"
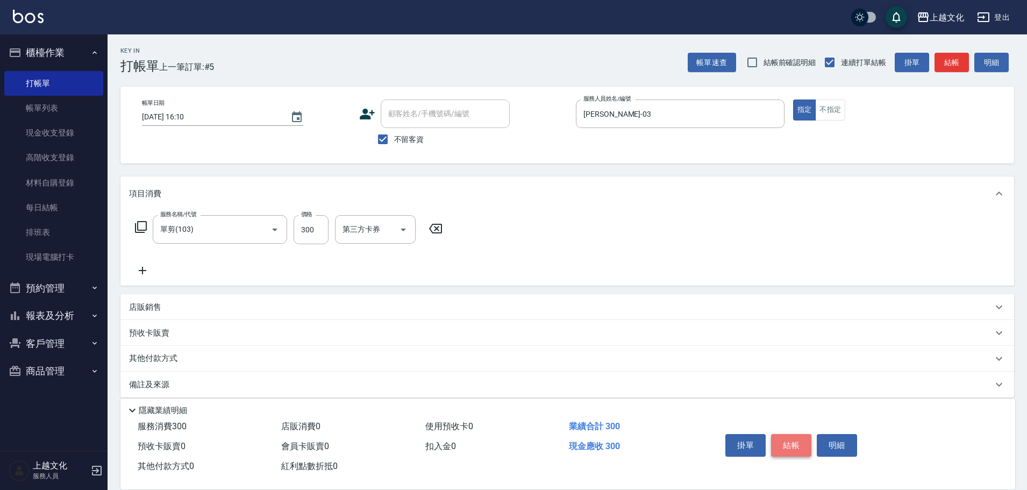
click at [789, 439] on button "結帳" at bounding box center [791, 445] width 40 height 23
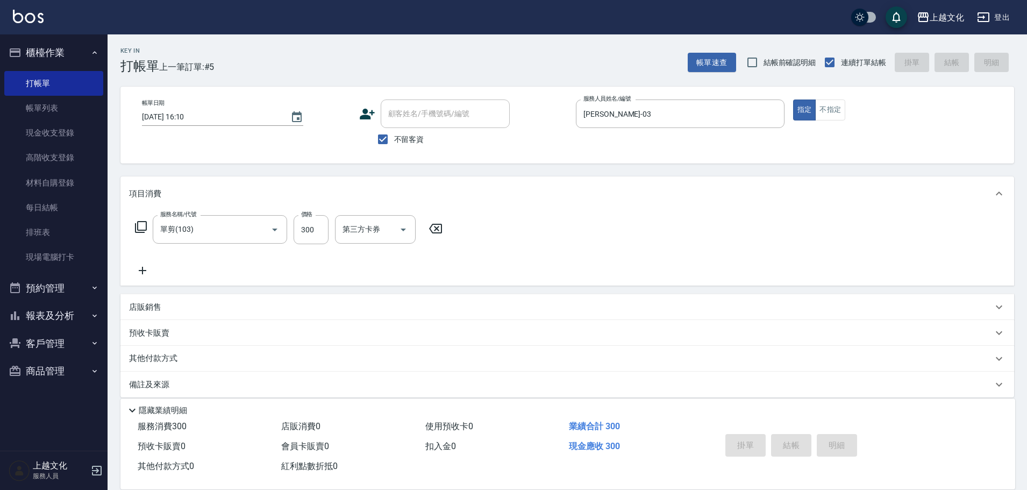
type input "[DATE] 16:11"
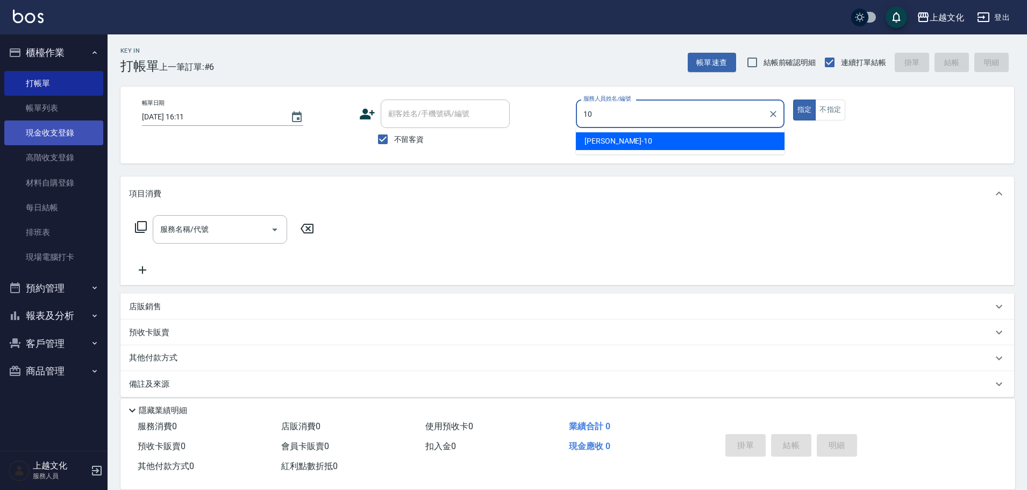
type input "10"
click at [65, 135] on link "現金收支登錄" at bounding box center [53, 132] width 99 height 25
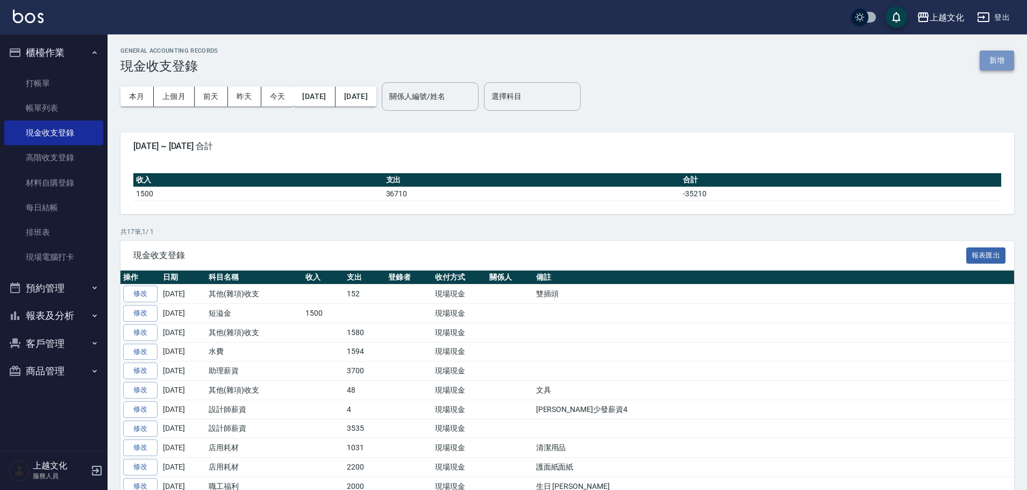
click at [997, 58] on button "新增" at bounding box center [997, 61] width 34 height 20
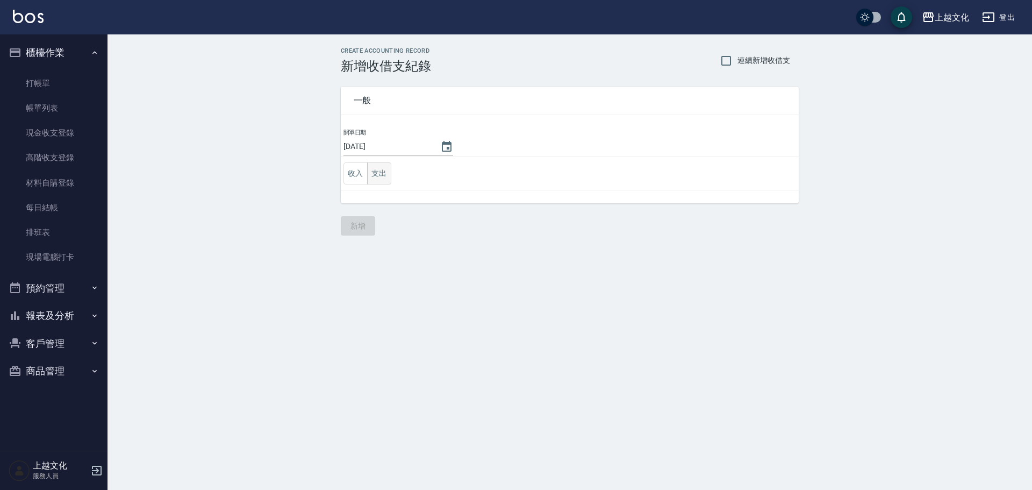
click at [372, 177] on button "支出" at bounding box center [379, 173] width 24 height 22
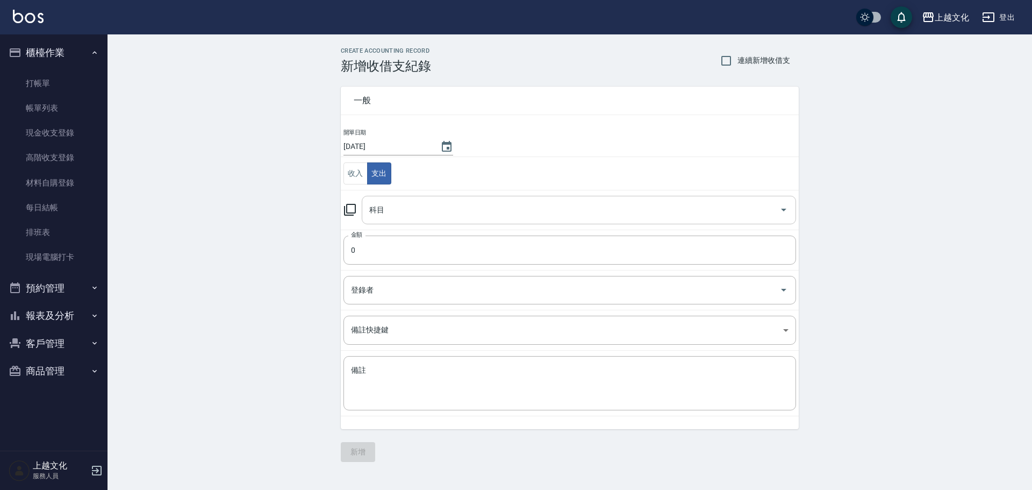
click at [783, 210] on icon "Open" at bounding box center [783, 210] width 5 height 3
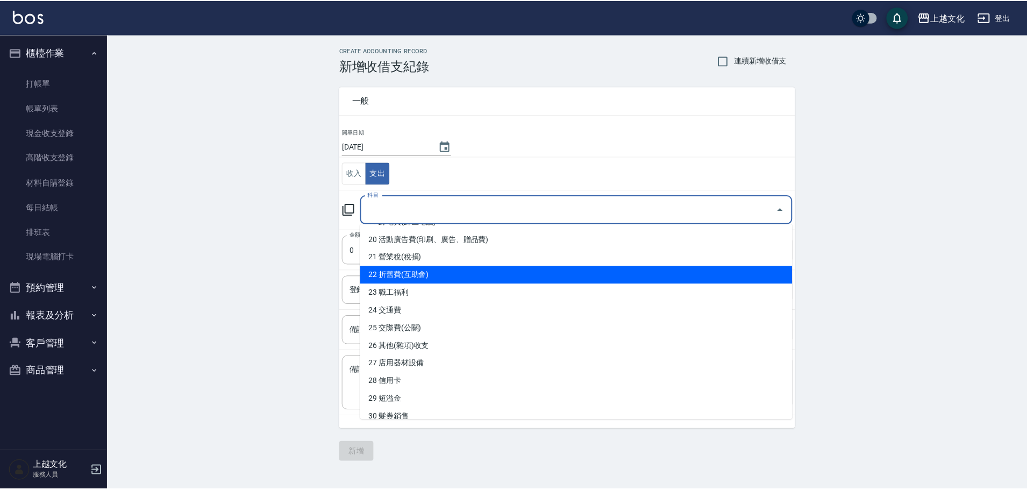
scroll to position [376, 0]
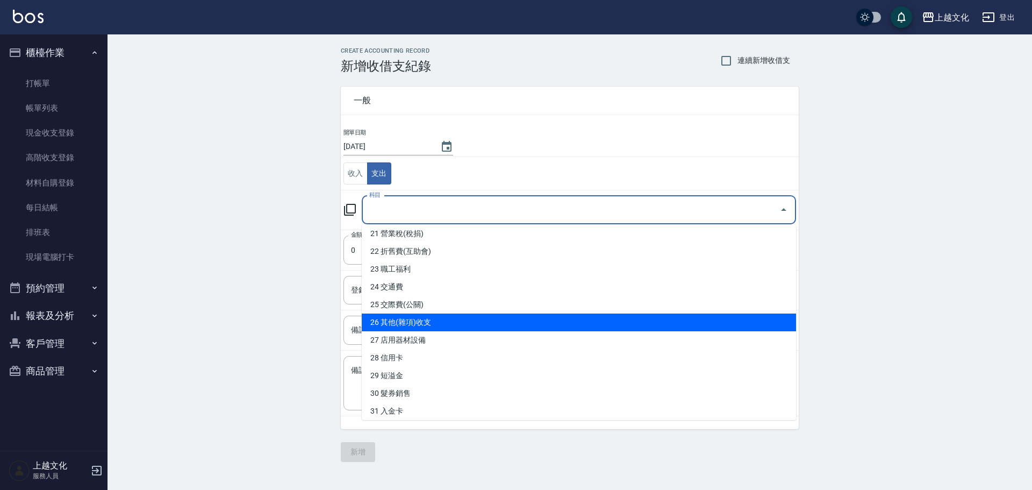
click at [482, 324] on li "26 其他(雜項)收支" at bounding box center [579, 322] width 434 height 18
type input "26 其他(雜項)收支"
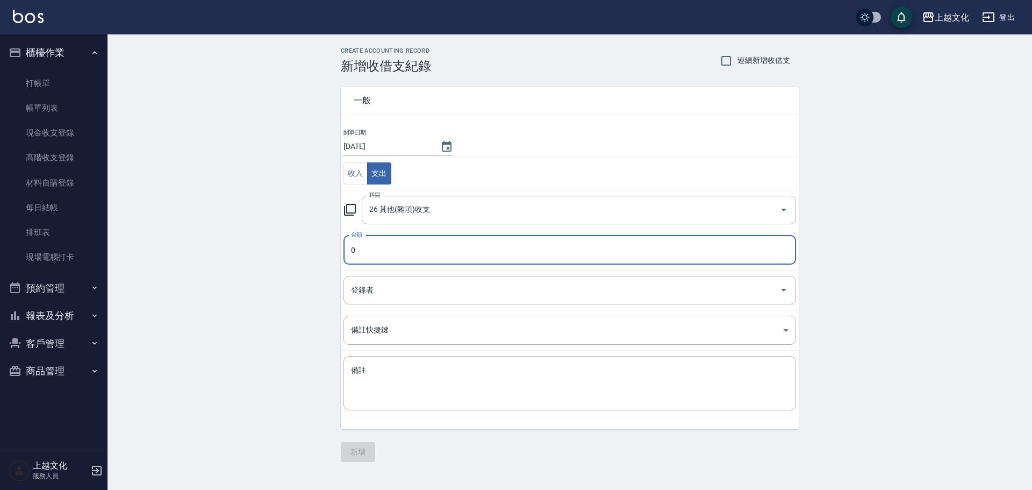
click at [352, 248] on input "0" at bounding box center [570, 250] width 453 height 29
type input "383"
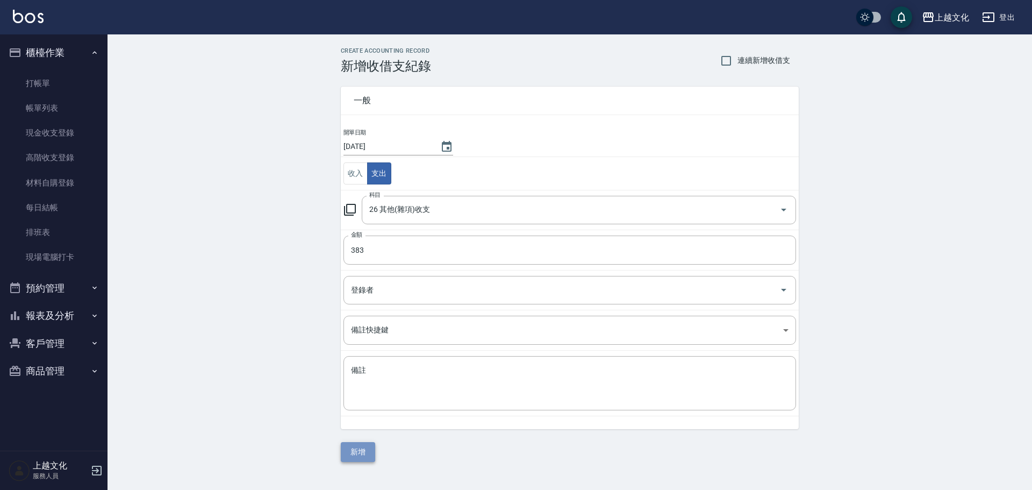
click at [357, 451] on button "新增" at bounding box center [358, 452] width 34 height 20
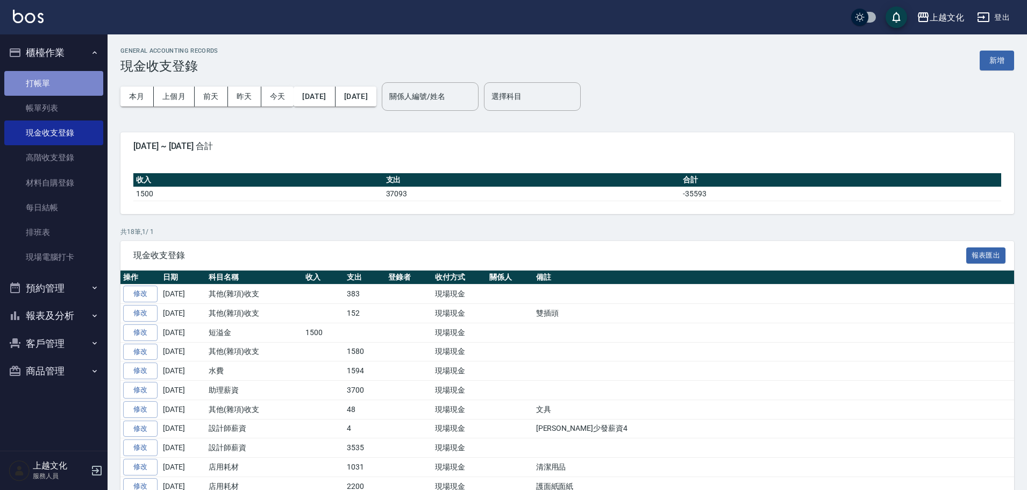
click at [62, 82] on link "打帳單" at bounding box center [53, 83] width 99 height 25
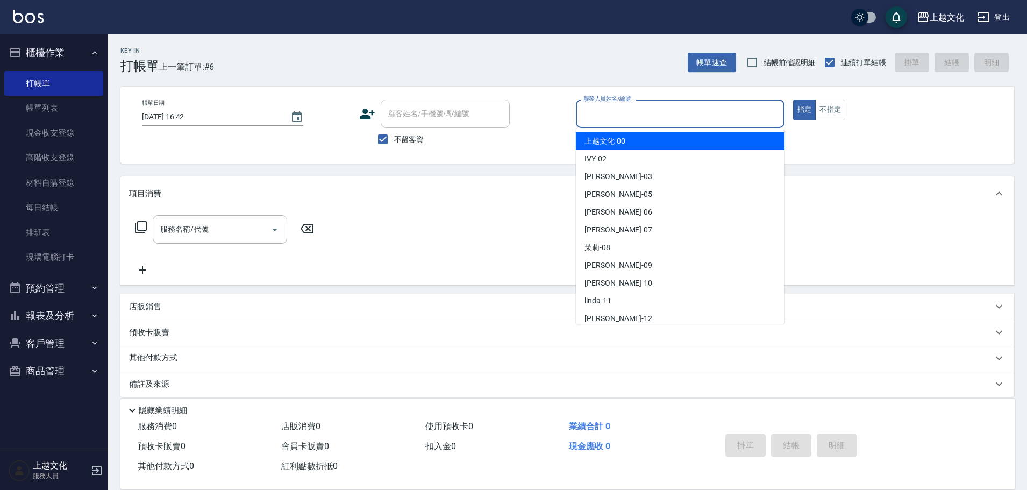
click at [752, 106] on input "服務人員姓名/編號" at bounding box center [680, 113] width 199 height 19
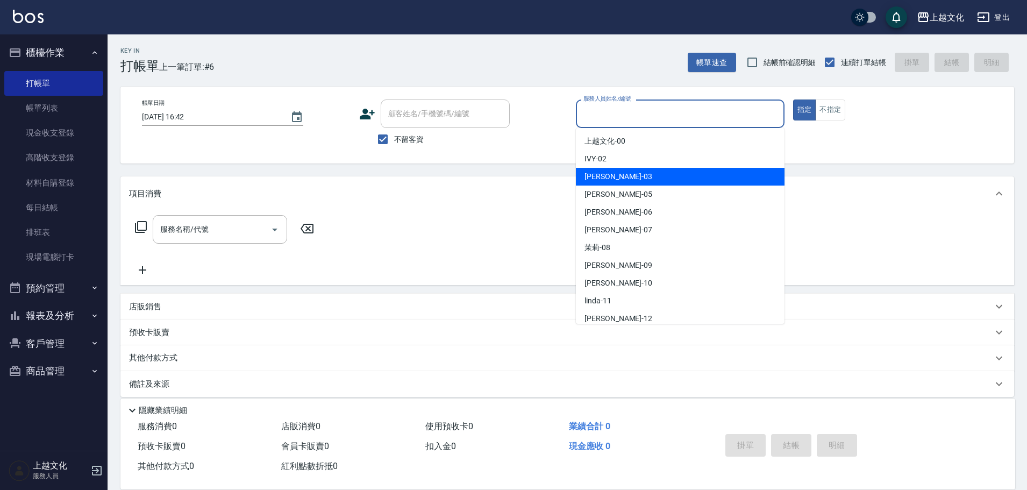
click at [680, 179] on div "[PERSON_NAME] -03" at bounding box center [680, 177] width 209 height 18
type input "[PERSON_NAME]-03"
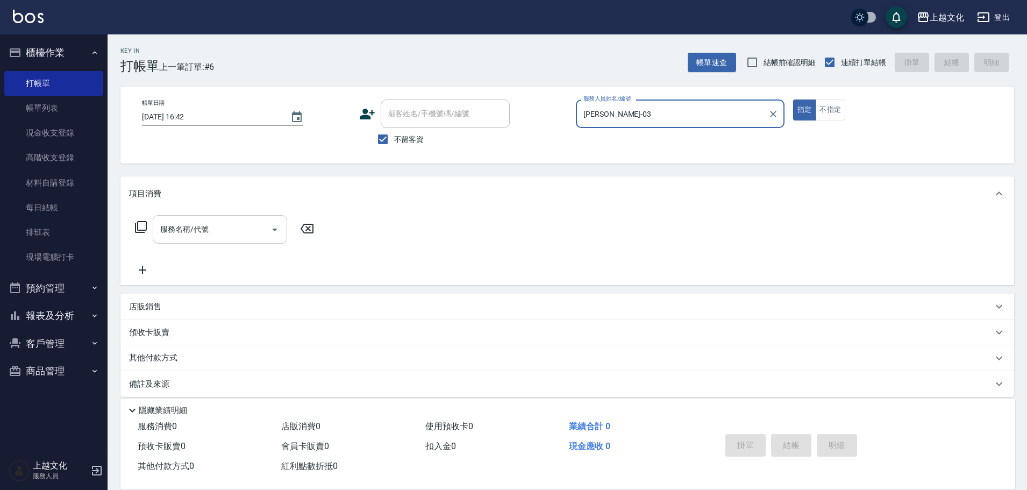
click at [274, 229] on icon "Open" at bounding box center [274, 230] width 5 height 3
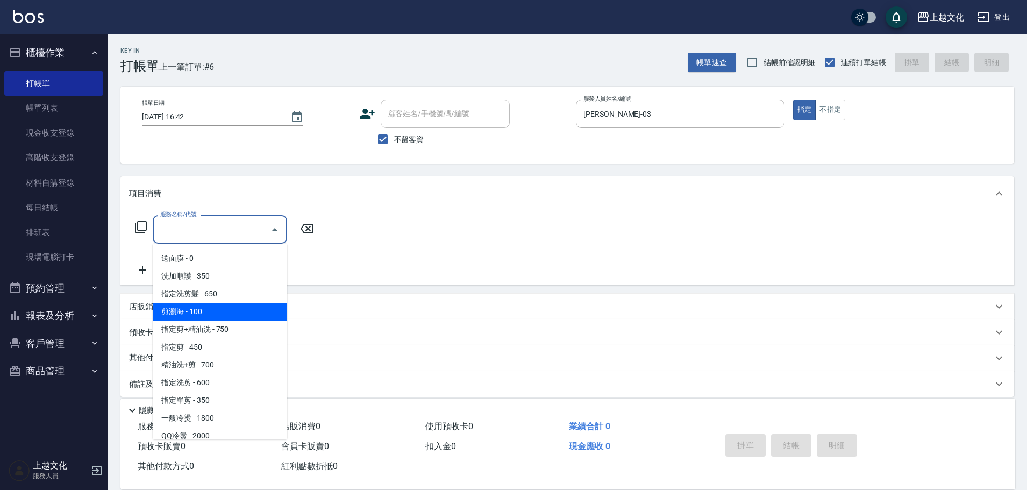
scroll to position [108, 0]
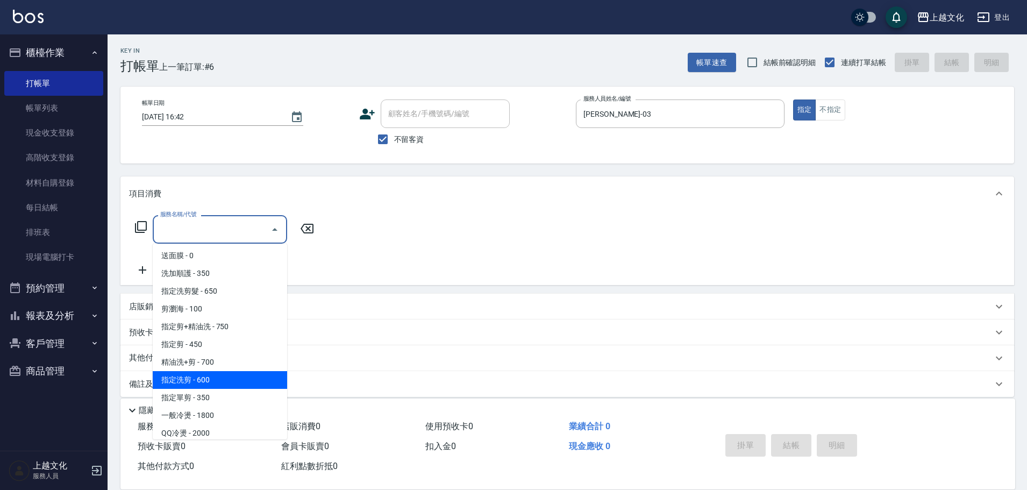
click at [237, 374] on span "指定洗剪 - 600" at bounding box center [220, 380] width 134 height 18
type input "指定洗剪(208)"
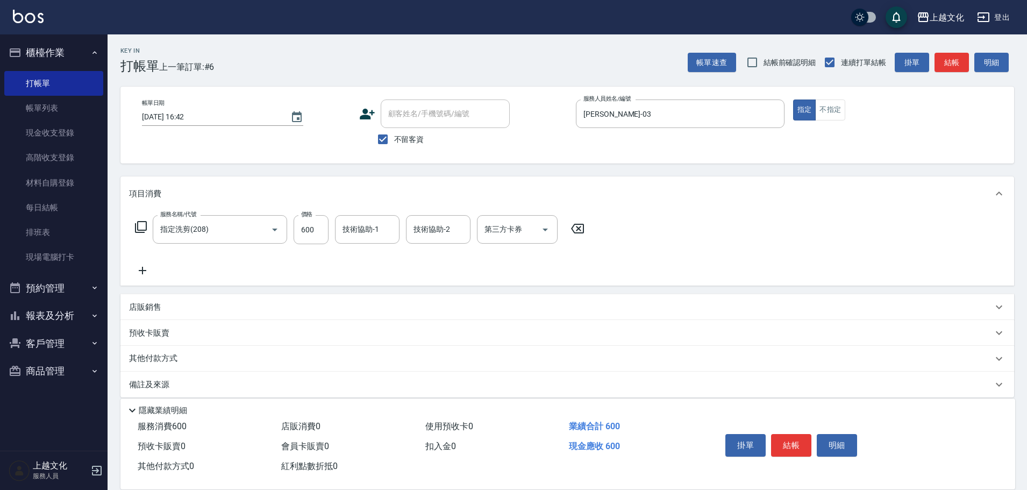
click at [185, 353] on div "其他付款方式" at bounding box center [561, 359] width 864 height 12
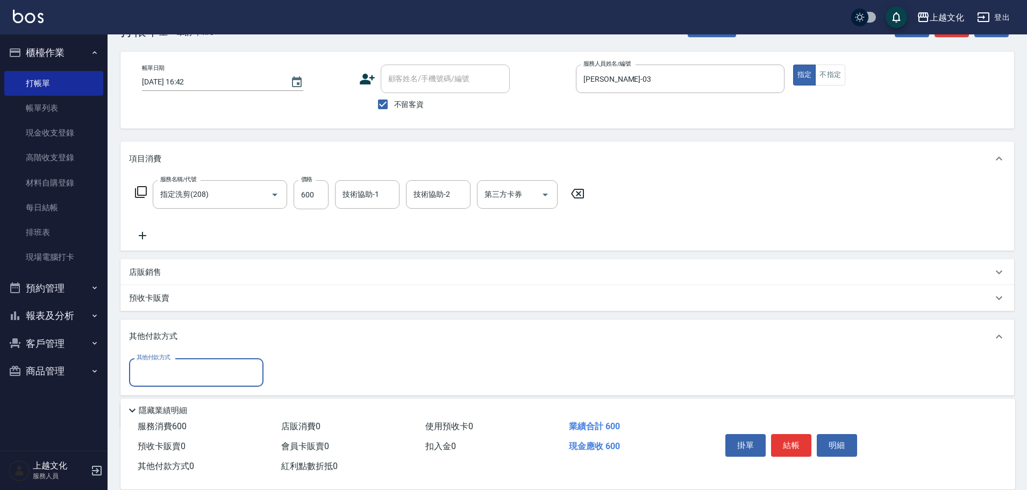
scroll to position [54, 0]
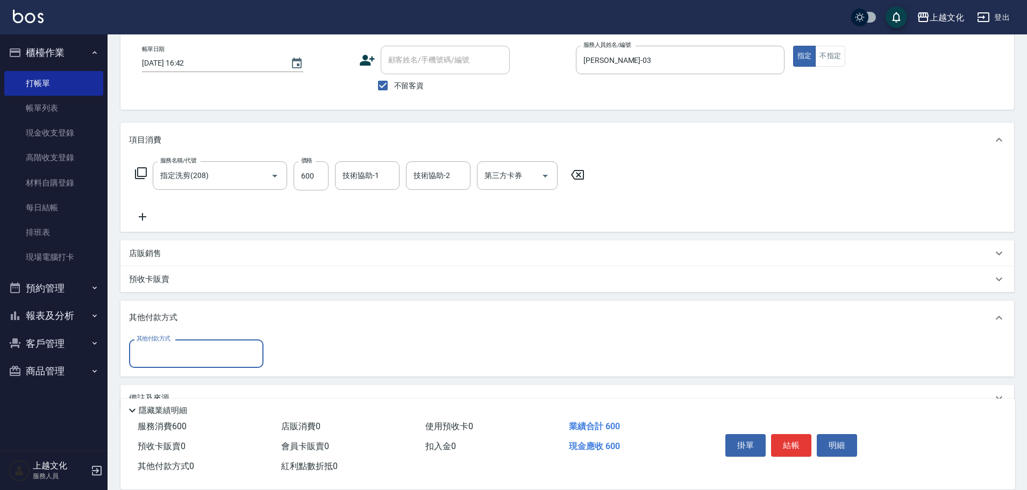
click at [190, 354] on input "其他付款方式" at bounding box center [196, 353] width 125 height 19
click at [194, 399] on span "轉帳" at bounding box center [196, 399] width 134 height 18
type input "轉帳"
click at [271, 355] on input "0" at bounding box center [310, 353] width 81 height 29
type input "600"
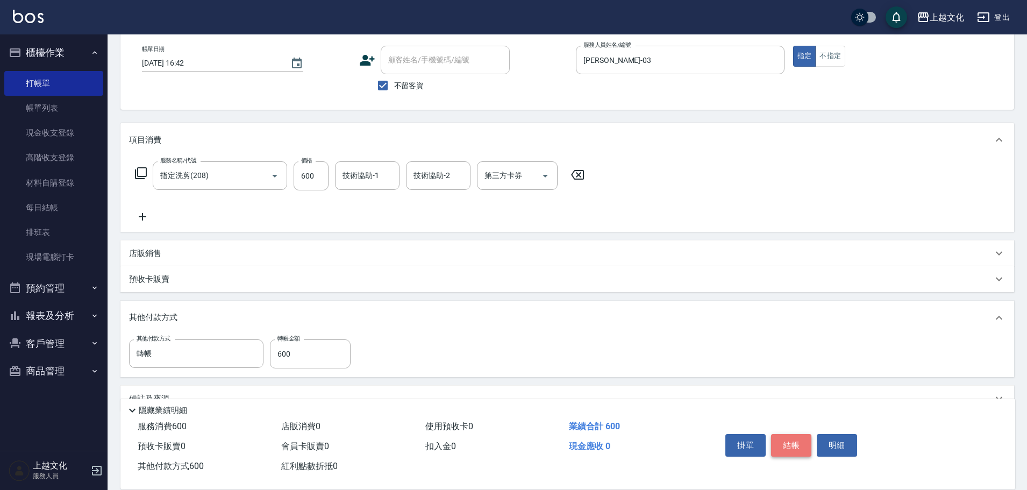
click at [777, 437] on button "結帳" at bounding box center [791, 445] width 40 height 23
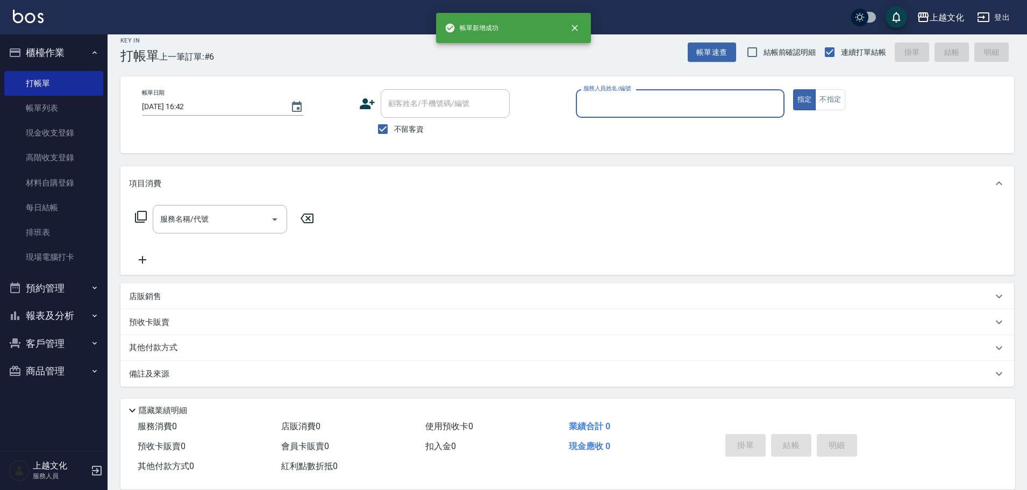
scroll to position [10, 0]
